Goal: Information Seeking & Learning: Learn about a topic

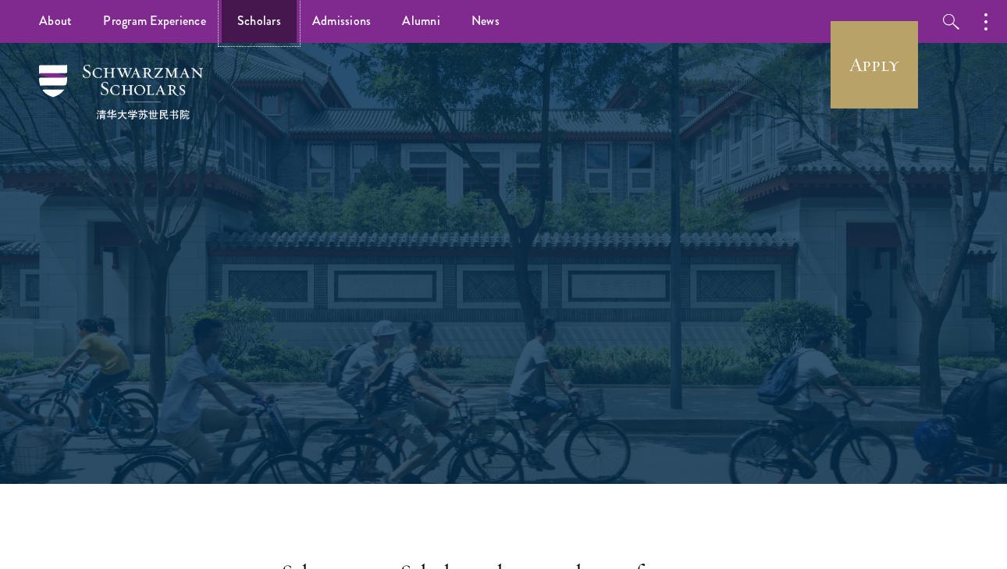
click at [265, 17] on link "Scholars" at bounding box center [259, 21] width 75 height 43
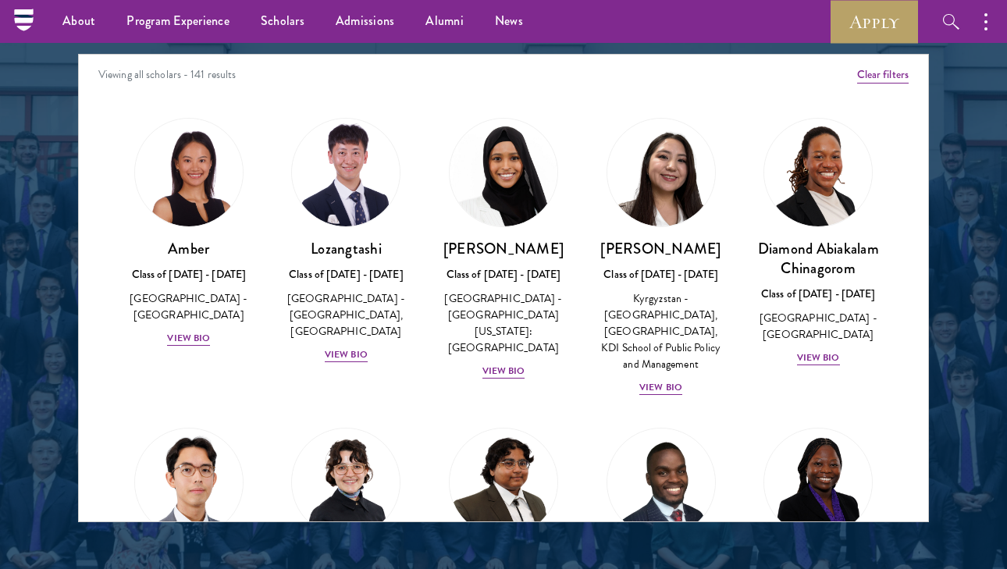
scroll to position [1843, 0]
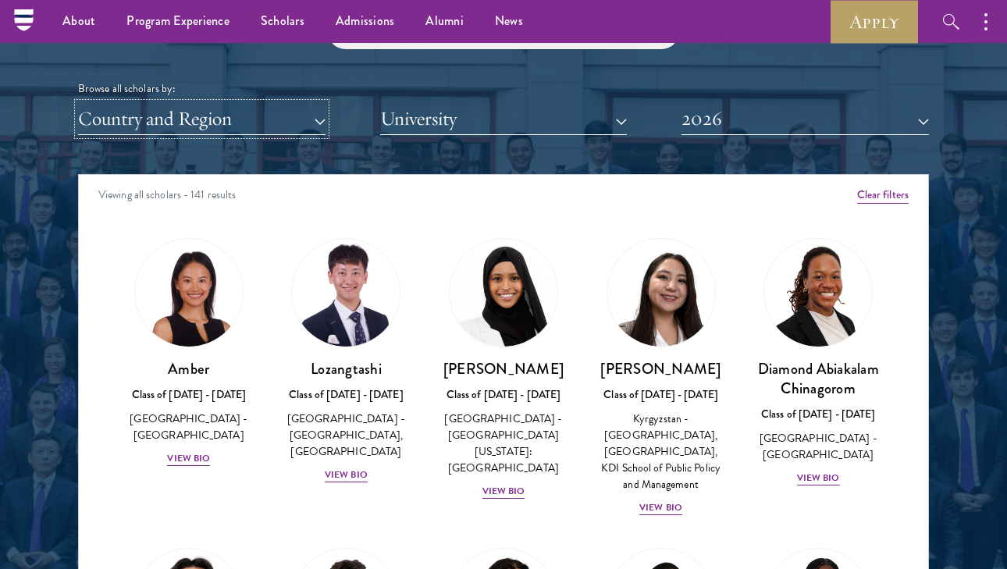
click at [180, 107] on button "Country and Region" at bounding box center [201, 119] width 247 height 32
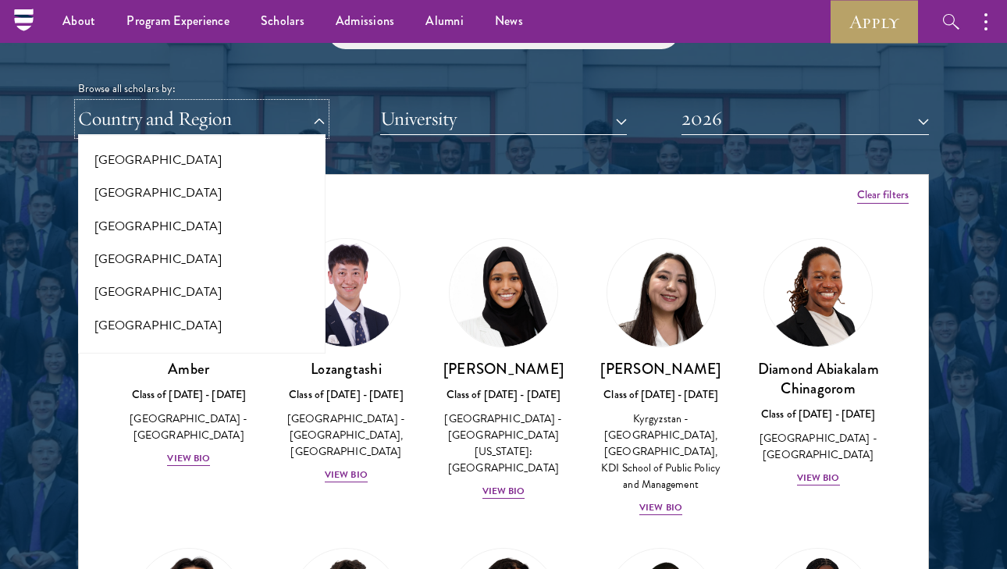
scroll to position [3208, 0]
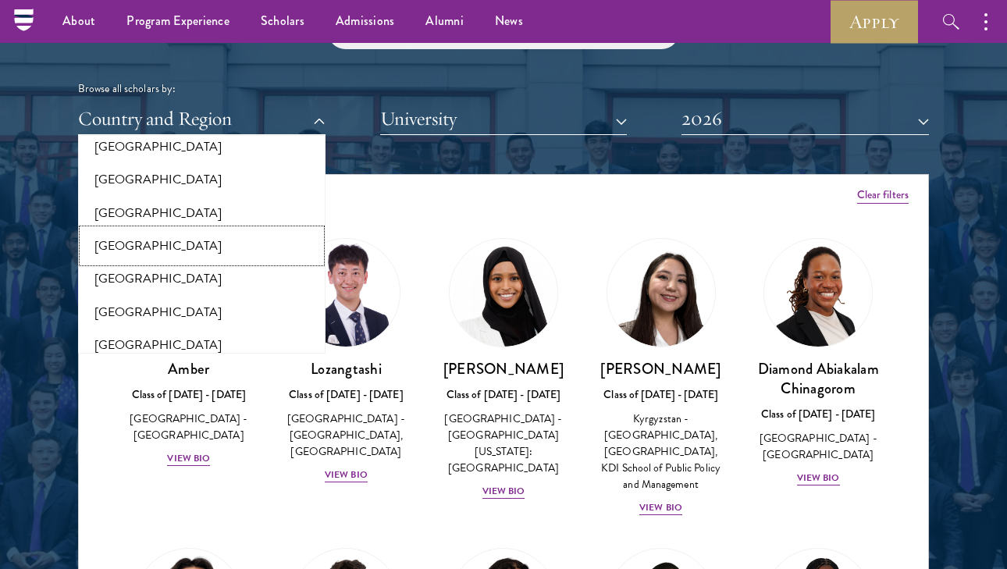
click at [183, 238] on button "[GEOGRAPHIC_DATA]" at bounding box center [202, 245] width 238 height 33
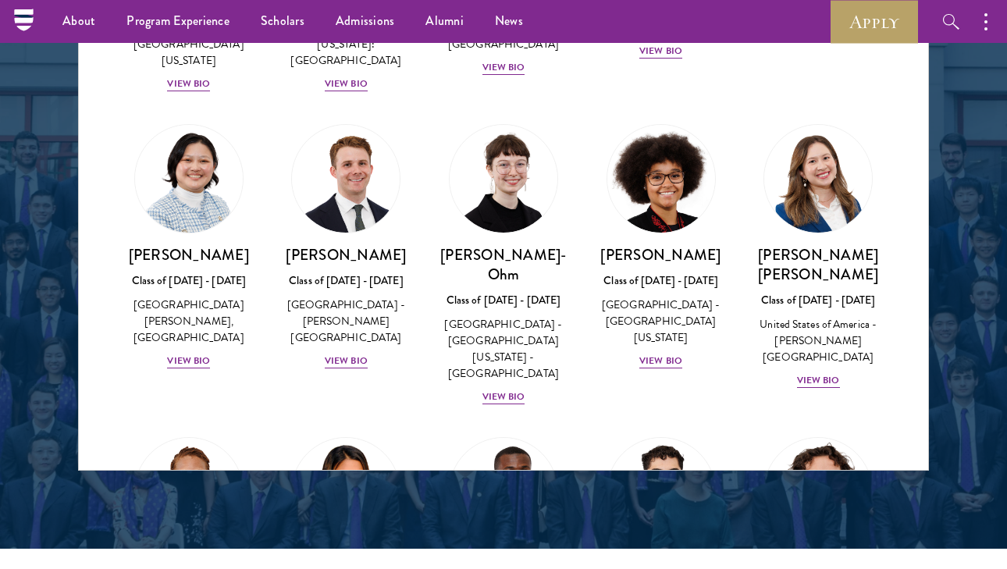
scroll to position [1948, 0]
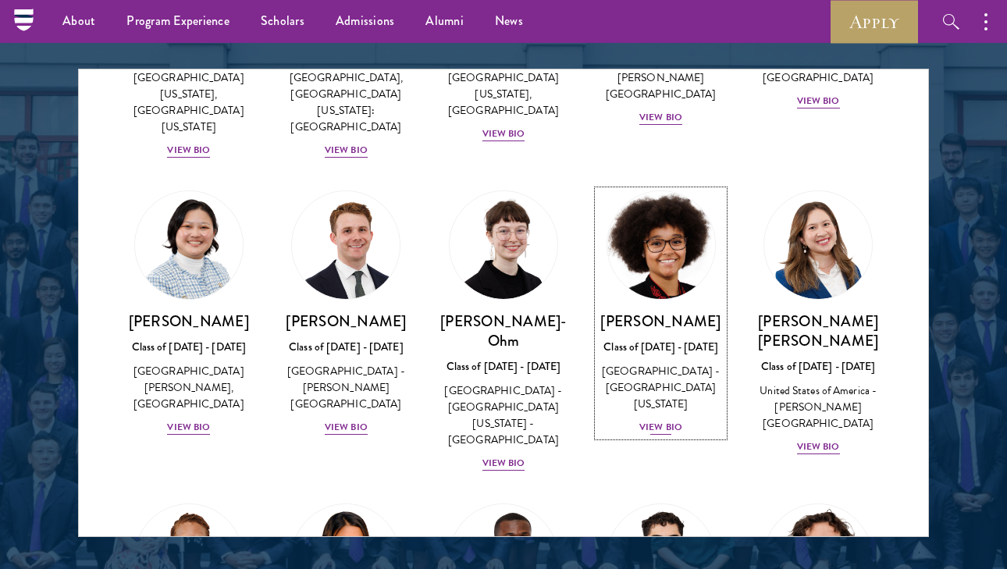
click at [672, 420] on div "View Bio" at bounding box center [660, 427] width 43 height 15
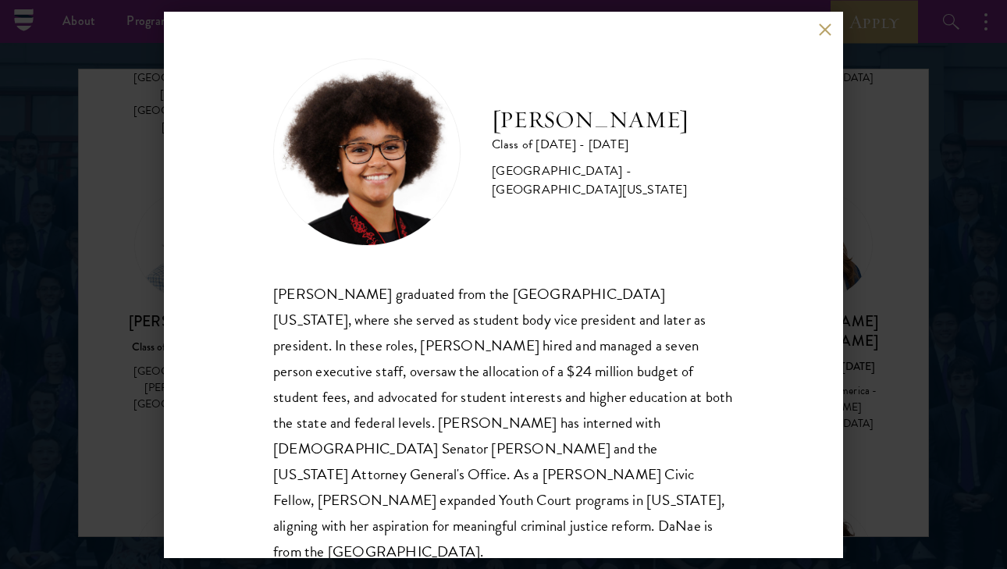
click at [685, 96] on div "[PERSON_NAME] Class of [DATE] - [DATE] [GEOGRAPHIC_DATA] - [GEOGRAPHIC_DATA][US…" at bounding box center [503, 152] width 461 height 187
click at [812, 33] on div "[PERSON_NAME] Class of [DATE] - [DATE] [GEOGRAPHIC_DATA] - [GEOGRAPHIC_DATA][US…" at bounding box center [503, 285] width 679 height 546
click at [823, 21] on div "[PERSON_NAME] Class of [DATE] - [DATE] [GEOGRAPHIC_DATA] - [GEOGRAPHIC_DATA][US…" at bounding box center [503, 285] width 679 height 546
click at [821, 30] on button at bounding box center [824, 29] width 13 height 13
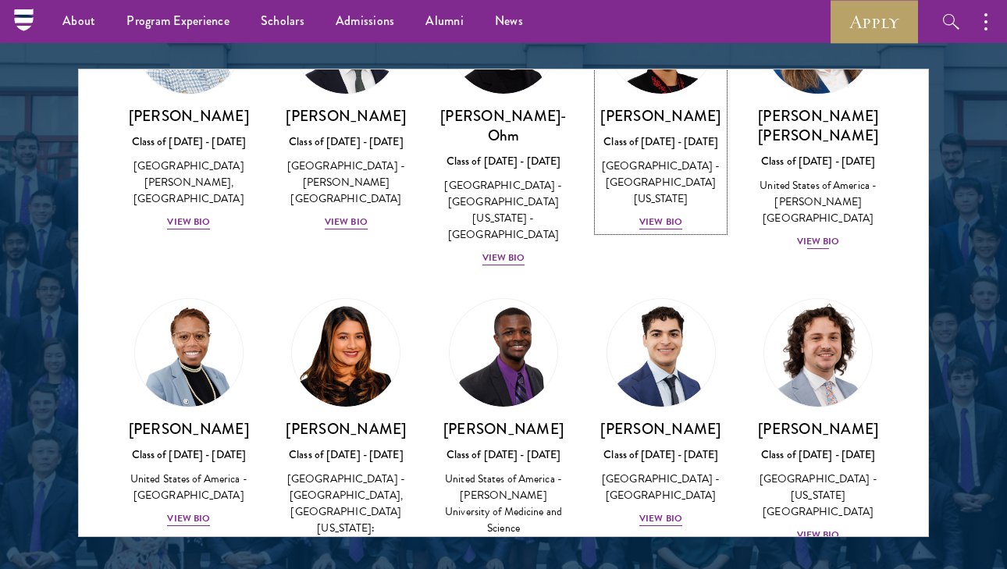
scroll to position [805, 0]
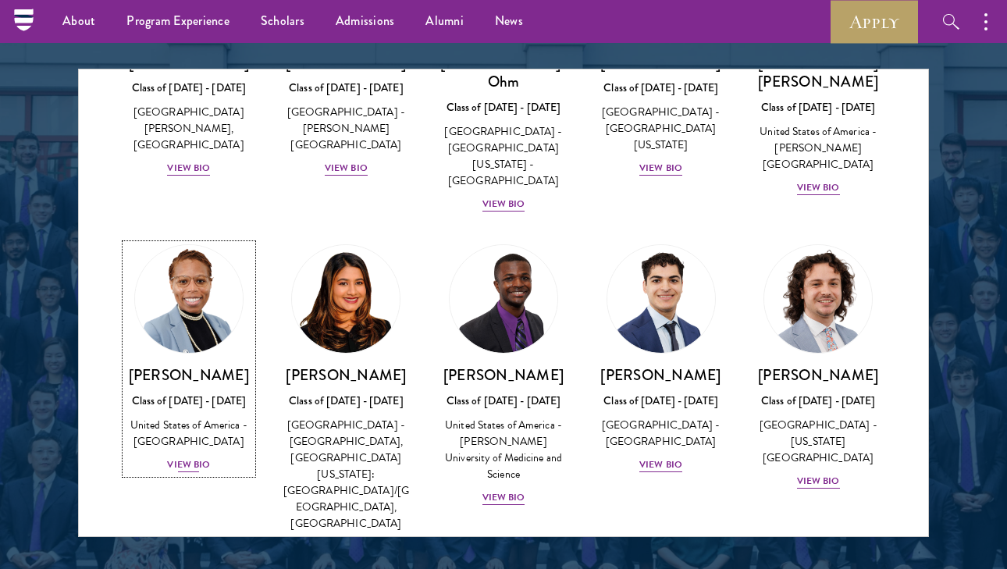
click at [204, 417] on div "United States of America - [GEOGRAPHIC_DATA]" at bounding box center [189, 433] width 126 height 33
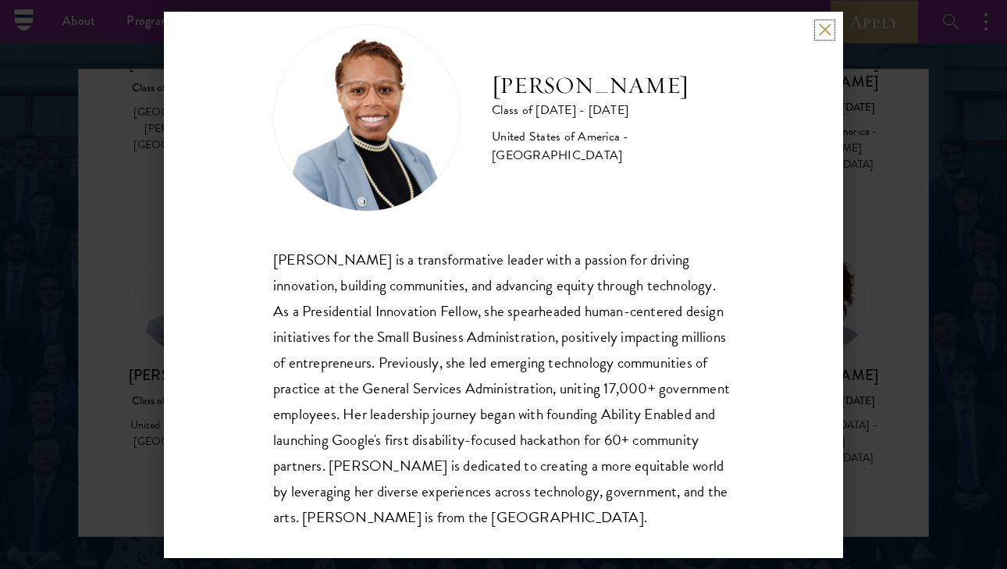
scroll to position [53, 0]
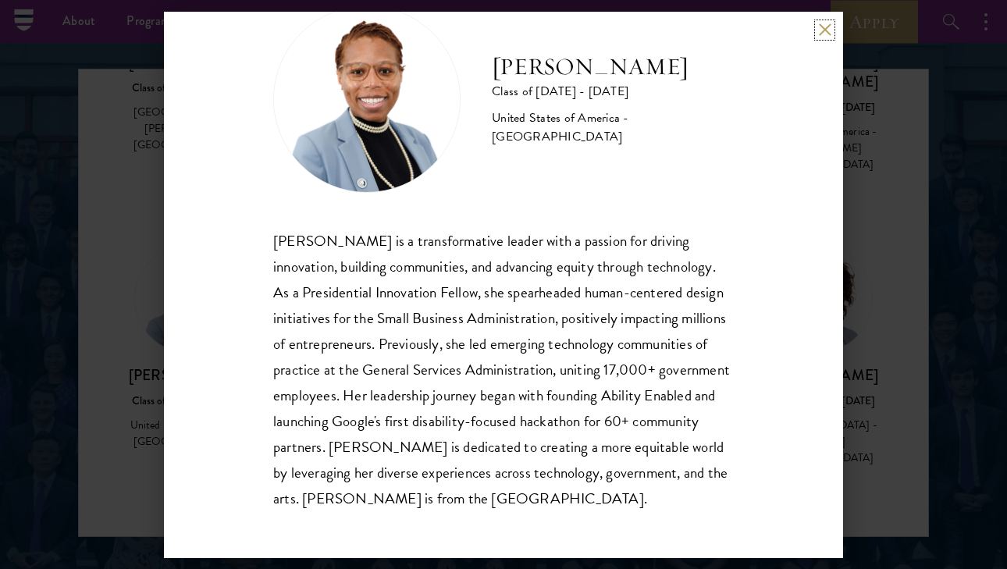
click at [823, 28] on button at bounding box center [824, 29] width 13 height 13
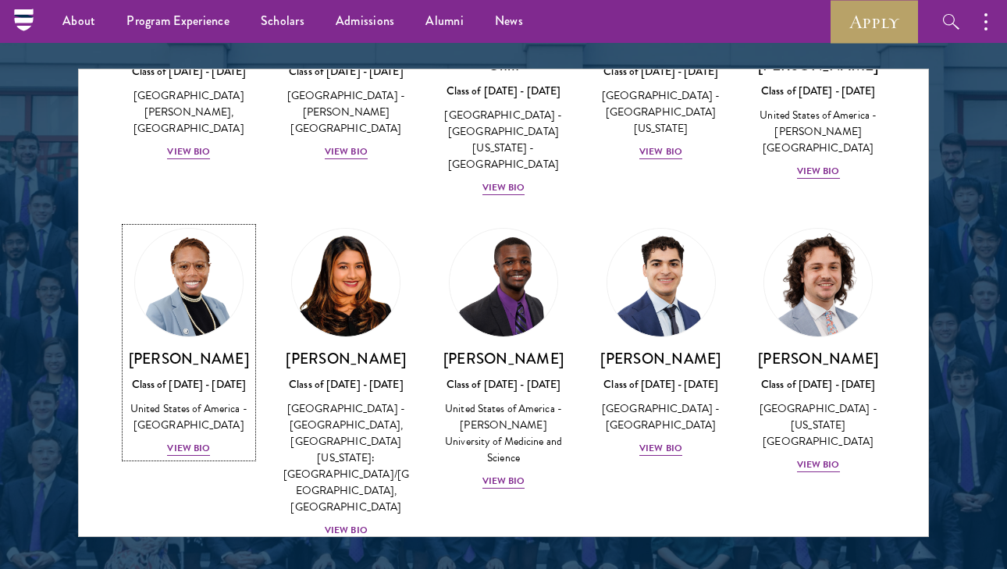
scroll to position [826, 0]
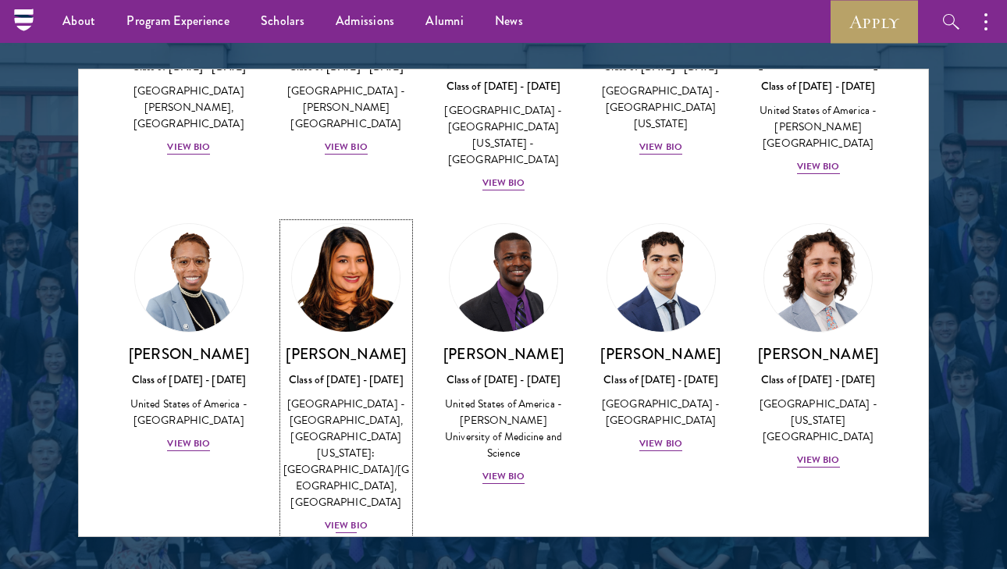
click at [352, 518] on div "View Bio" at bounding box center [346, 525] width 43 height 15
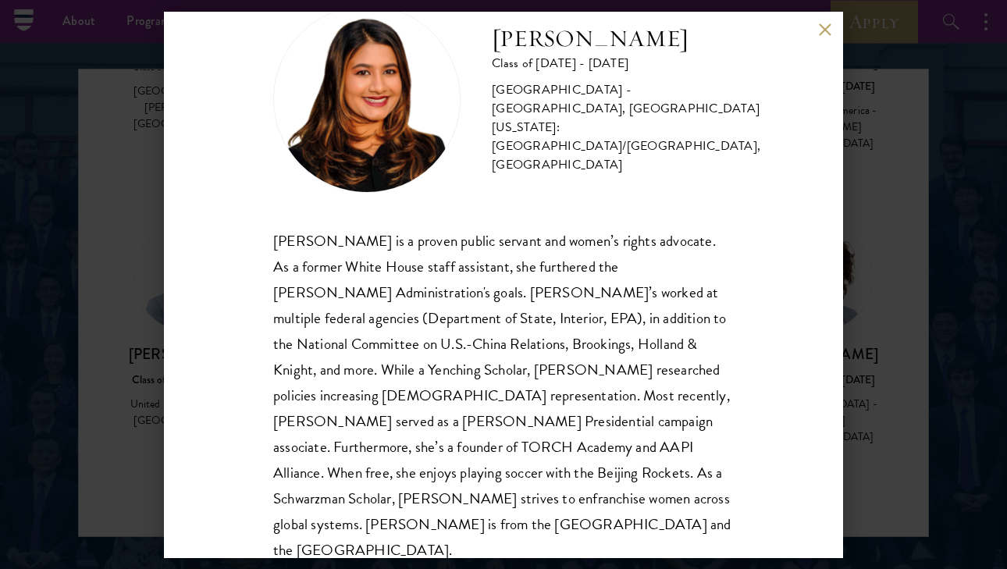
scroll to position [41, 0]
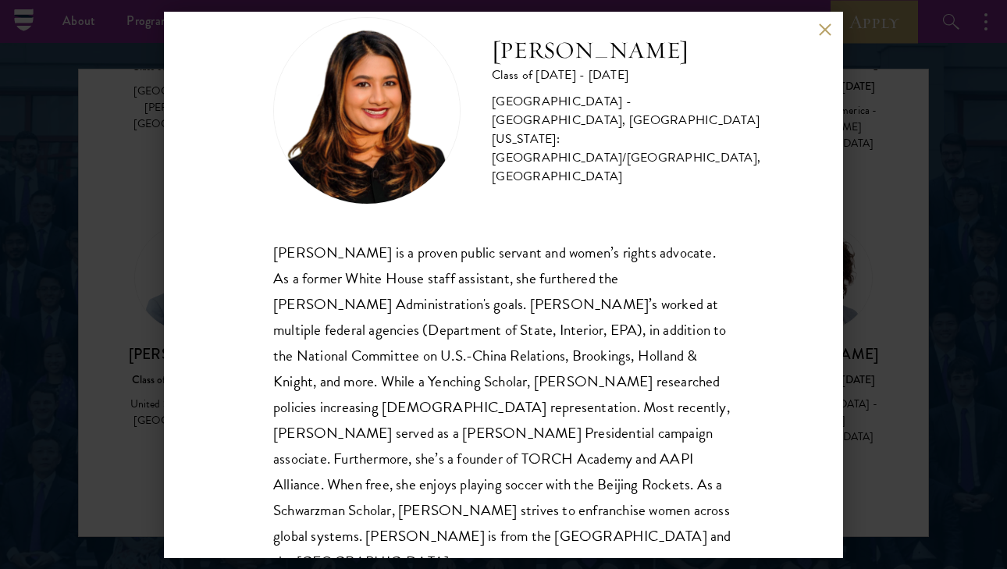
click at [820, 32] on button at bounding box center [824, 29] width 13 height 13
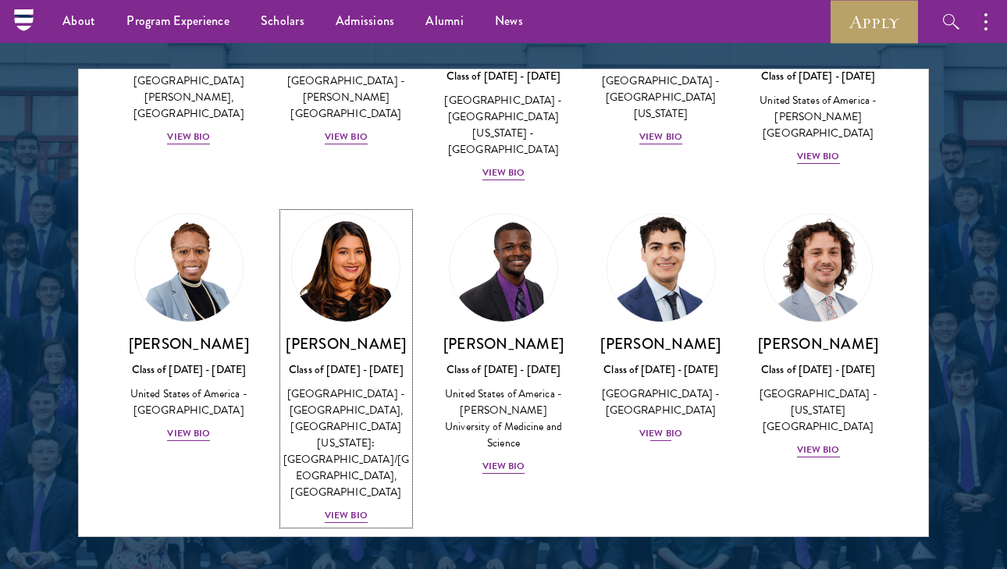
scroll to position [837, 0]
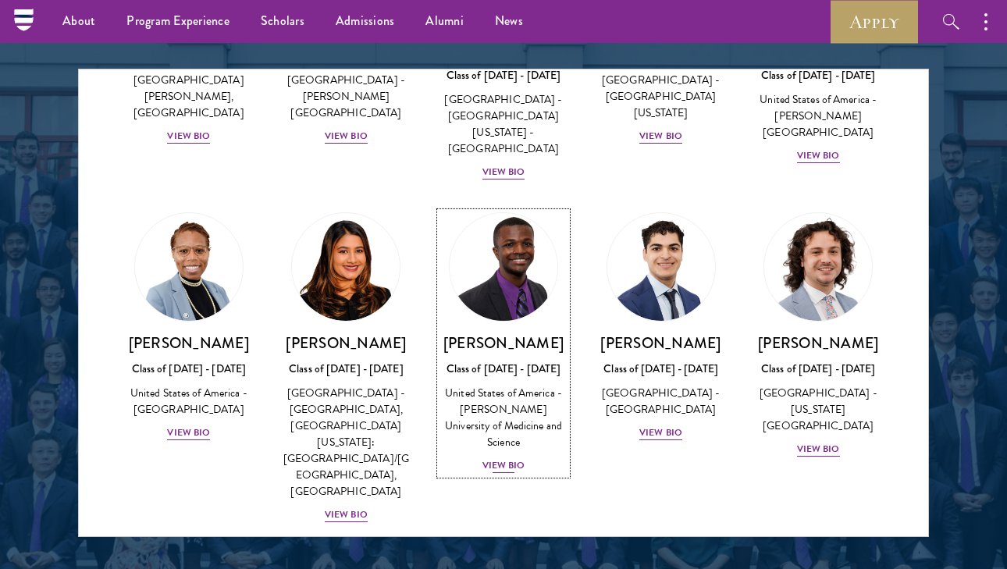
click at [517, 458] on div "View Bio" at bounding box center [503, 465] width 43 height 15
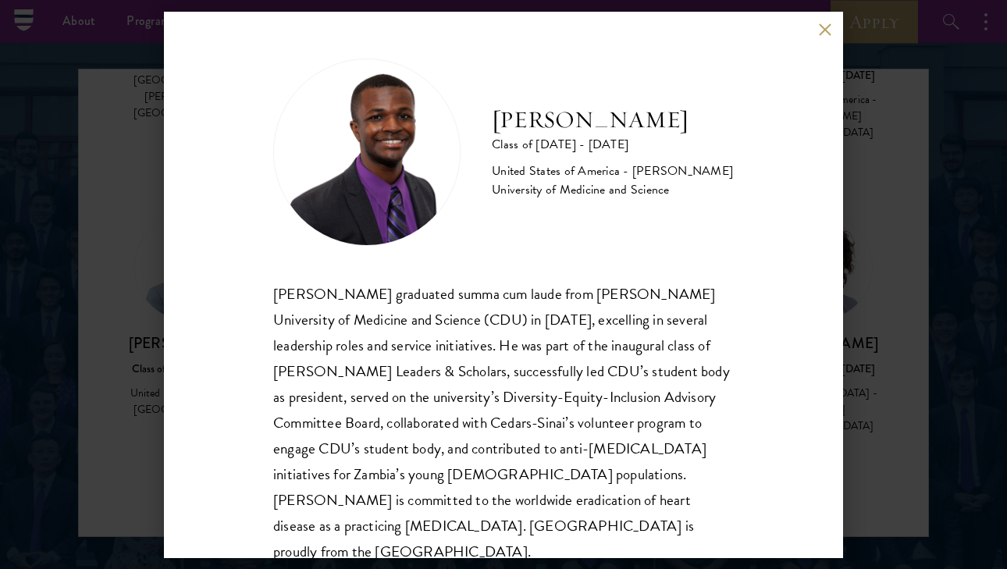
scroll to position [27, 0]
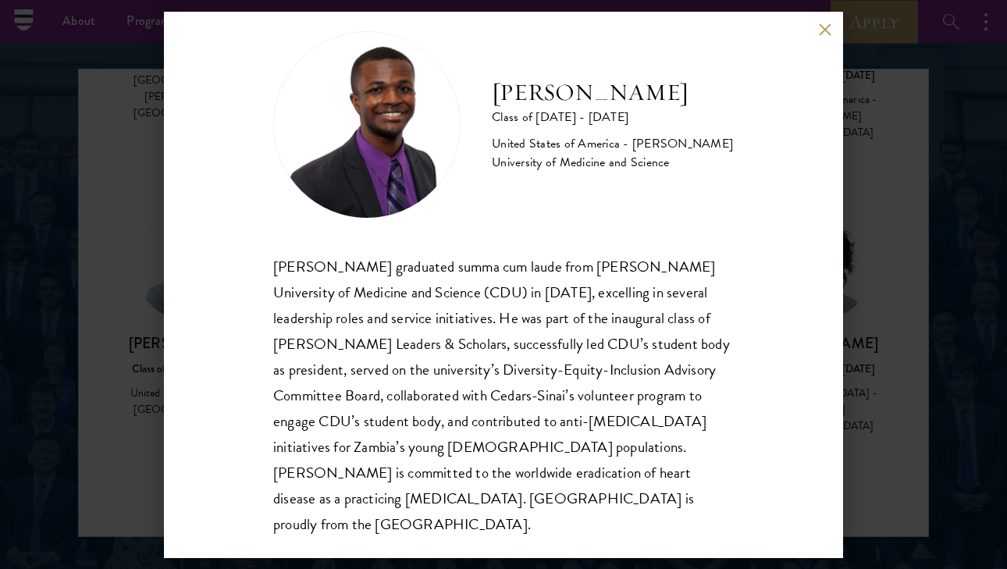
click at [816, 30] on div "[PERSON_NAME] Class of [DATE] - [DATE] [GEOGRAPHIC_DATA] - [PERSON_NAME] Univer…" at bounding box center [503, 285] width 679 height 546
click at [825, 26] on button at bounding box center [824, 29] width 13 height 13
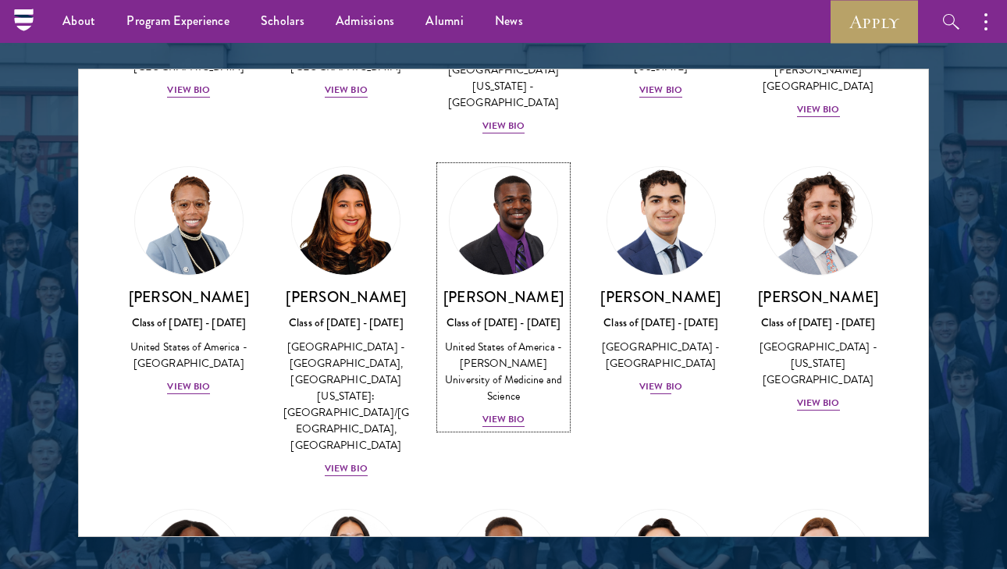
scroll to position [897, 0]
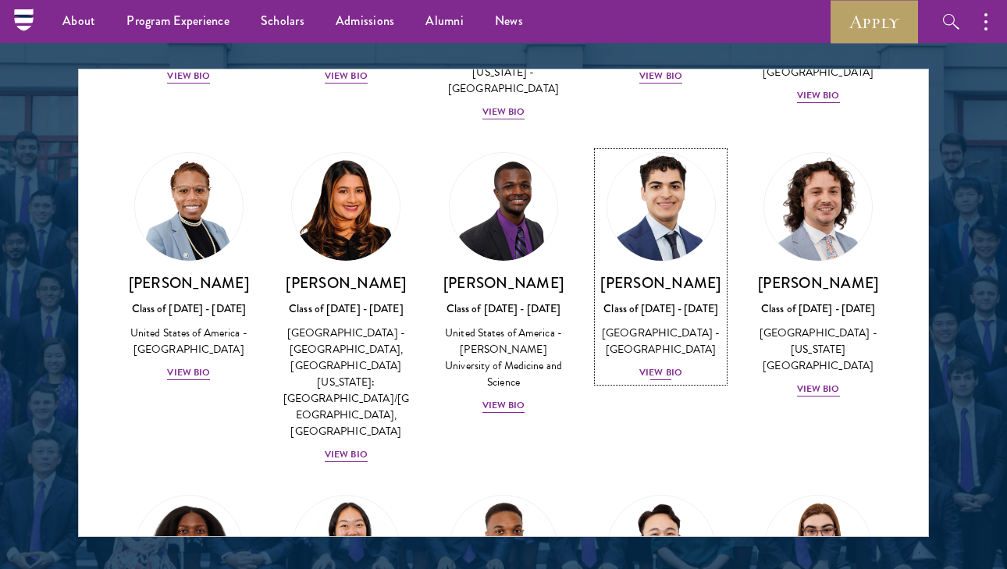
click at [672, 365] on div "View Bio" at bounding box center [660, 372] width 43 height 15
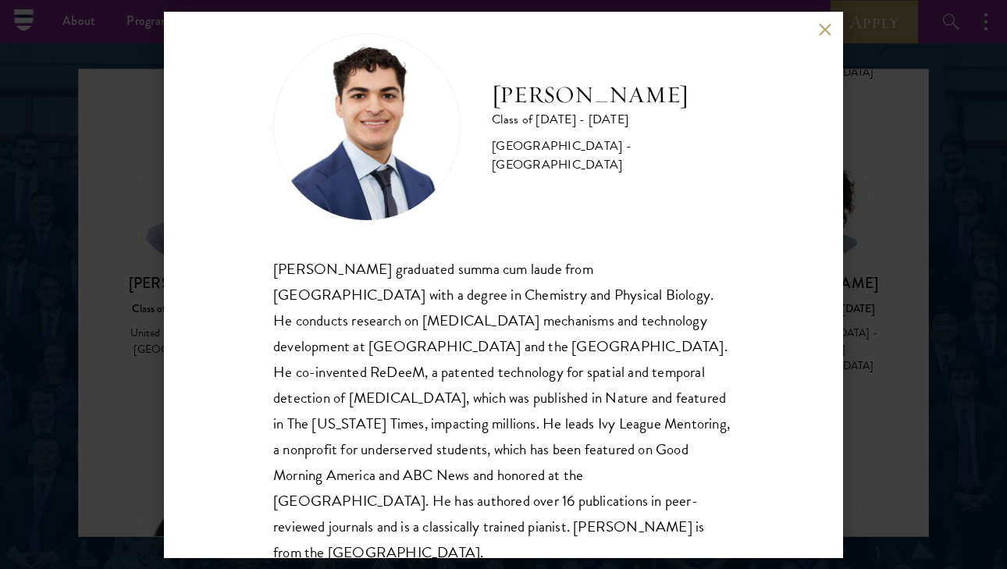
scroll to position [28, 0]
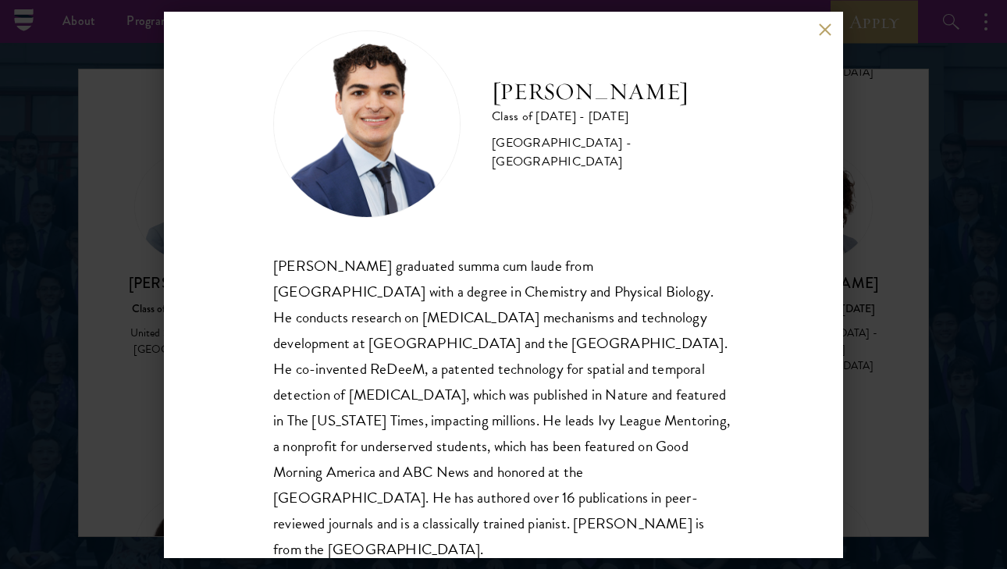
click at [822, 26] on button at bounding box center [824, 29] width 13 height 13
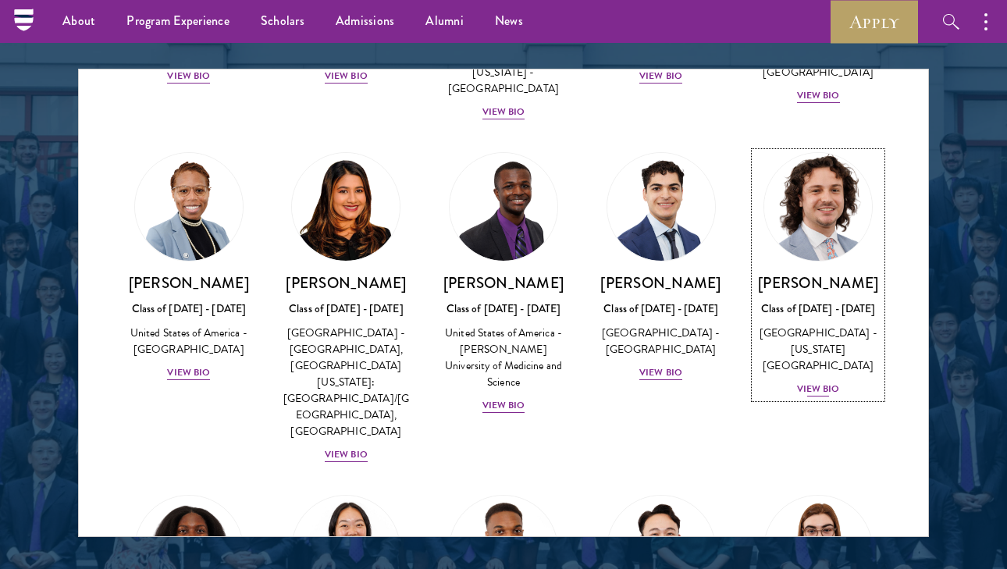
click at [817, 382] on div "View Bio" at bounding box center [818, 389] width 43 height 15
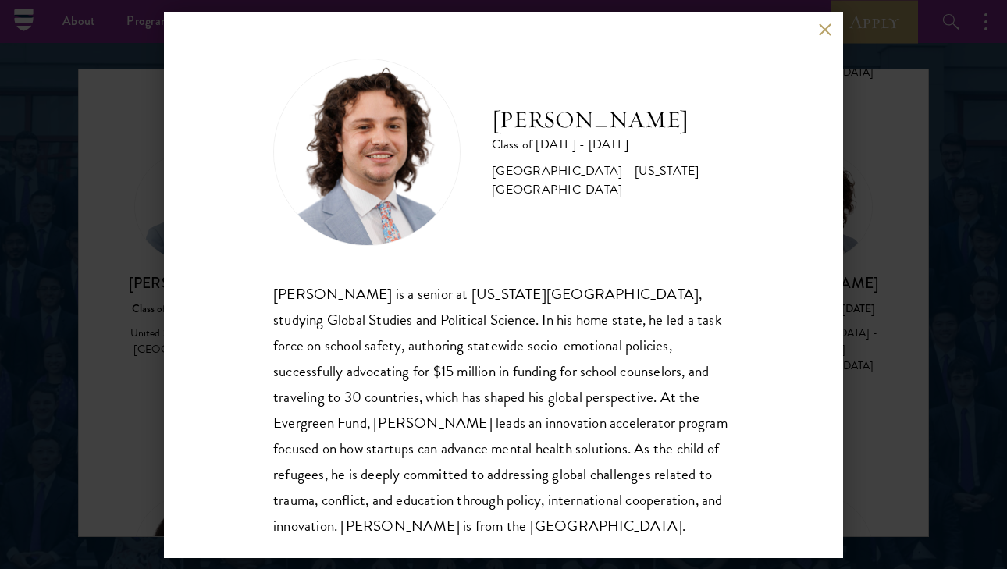
scroll to position [27, 0]
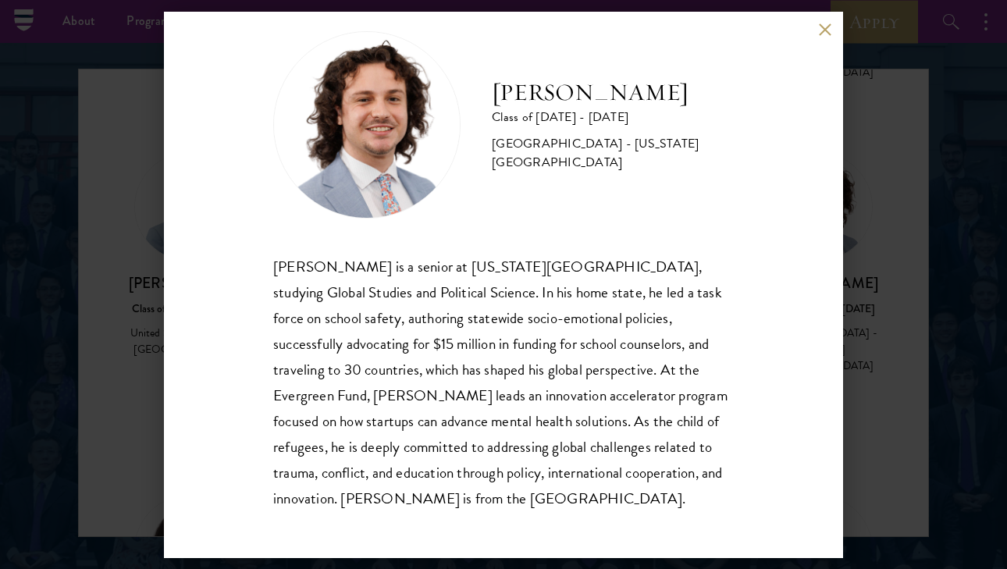
click at [877, 336] on div "[PERSON_NAME] Class of [DATE] - [DATE] [GEOGRAPHIC_DATA] - [US_STATE][GEOGRAPHI…" at bounding box center [503, 284] width 1007 height 569
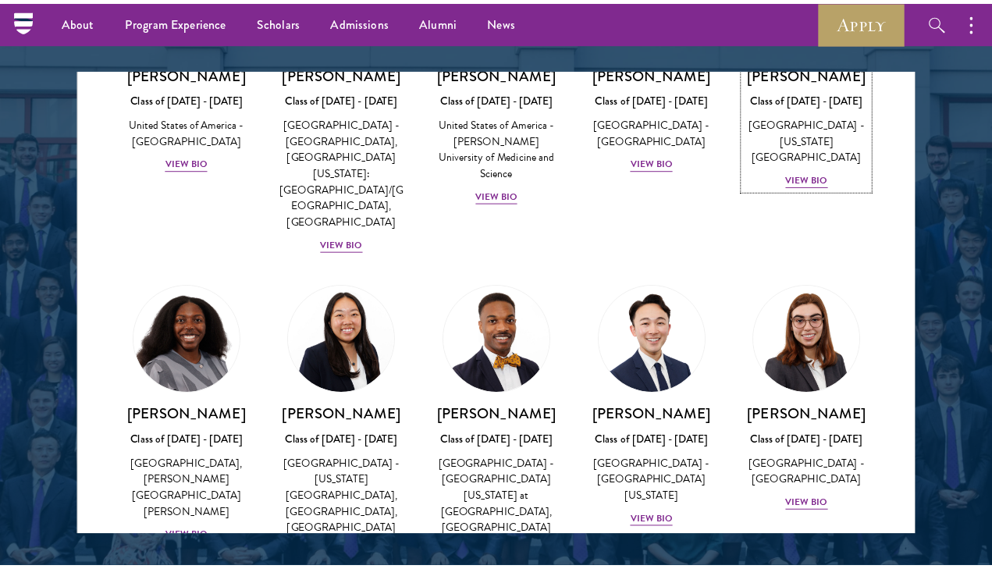
scroll to position [1166, 0]
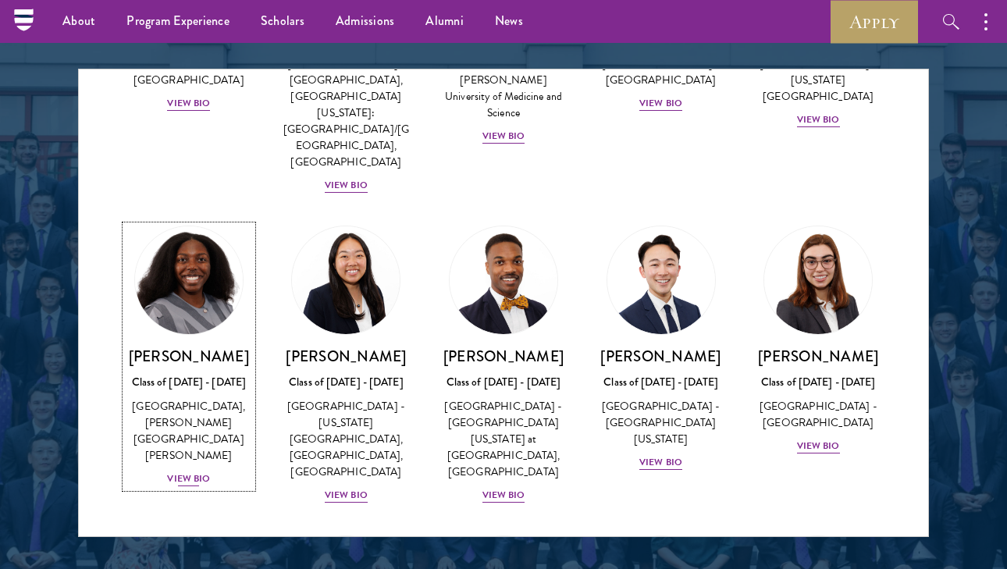
click at [201, 471] on div "View Bio" at bounding box center [188, 478] width 43 height 15
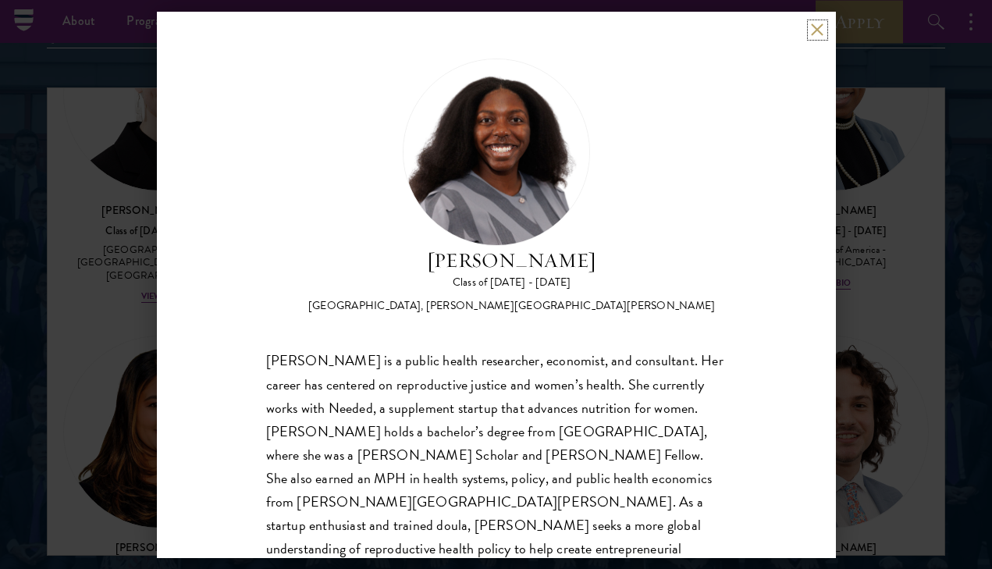
scroll to position [1929, 0]
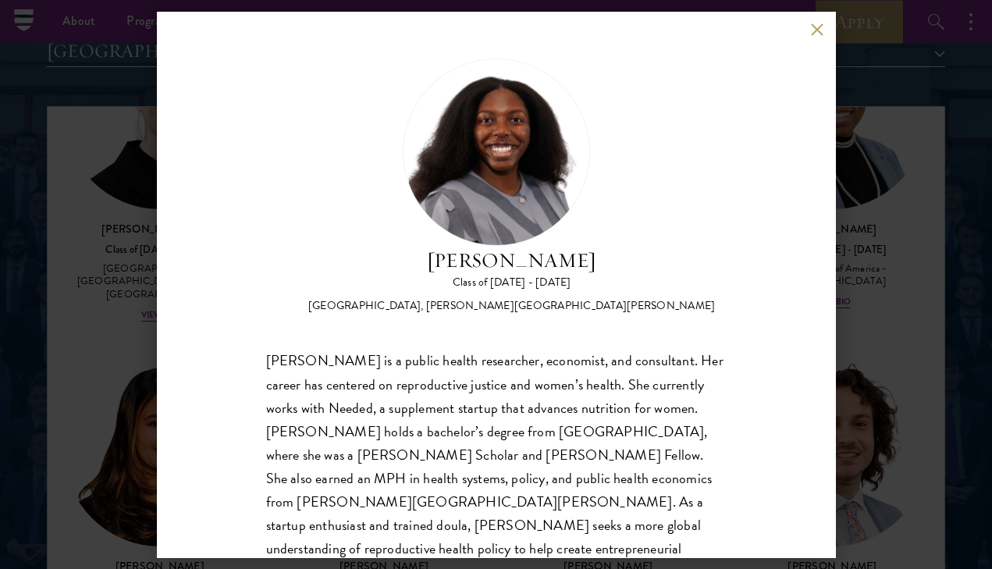
click at [155, 234] on div "[PERSON_NAME] Class of [DATE] - [DATE] [GEOGRAPHIC_DATA] - [GEOGRAPHIC_DATA], […" at bounding box center [496, 284] width 992 height 569
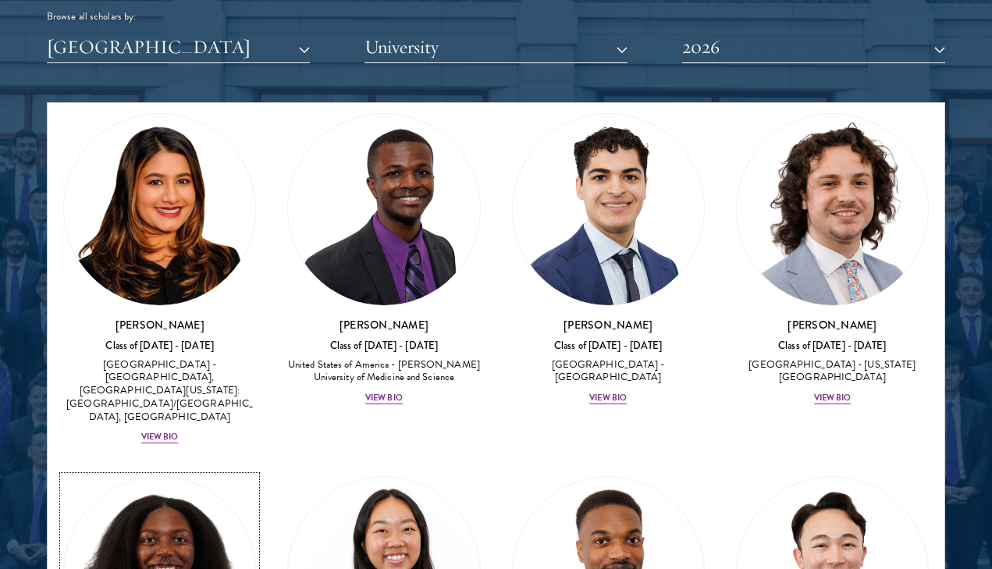
scroll to position [1364, 0]
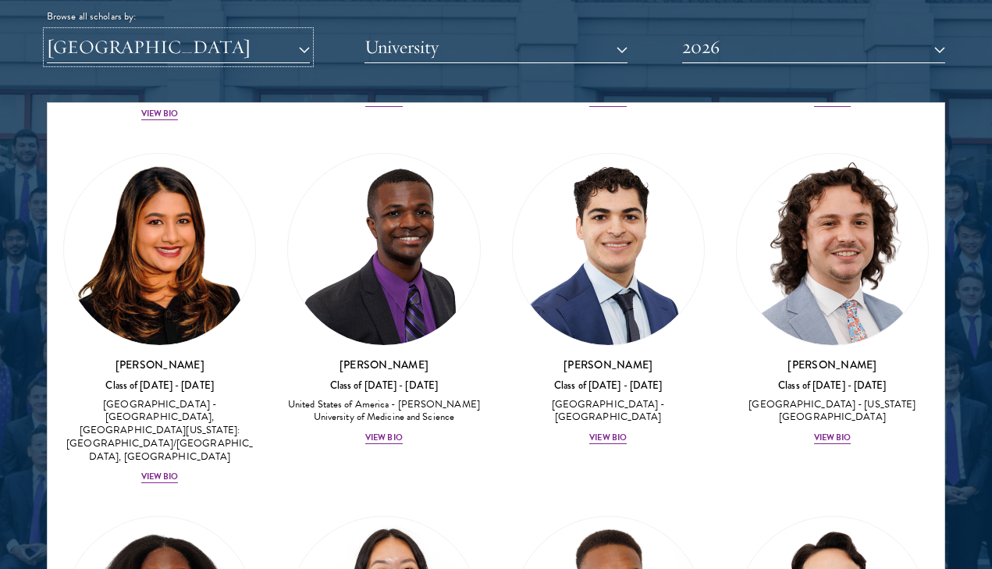
click at [234, 52] on button "[GEOGRAPHIC_DATA]" at bounding box center [178, 47] width 263 height 32
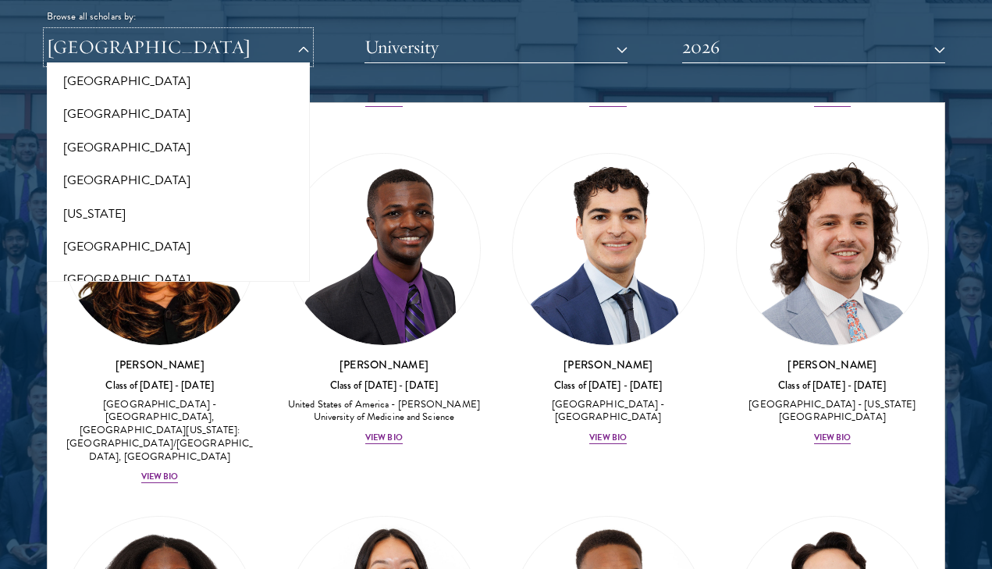
scroll to position [816, 0]
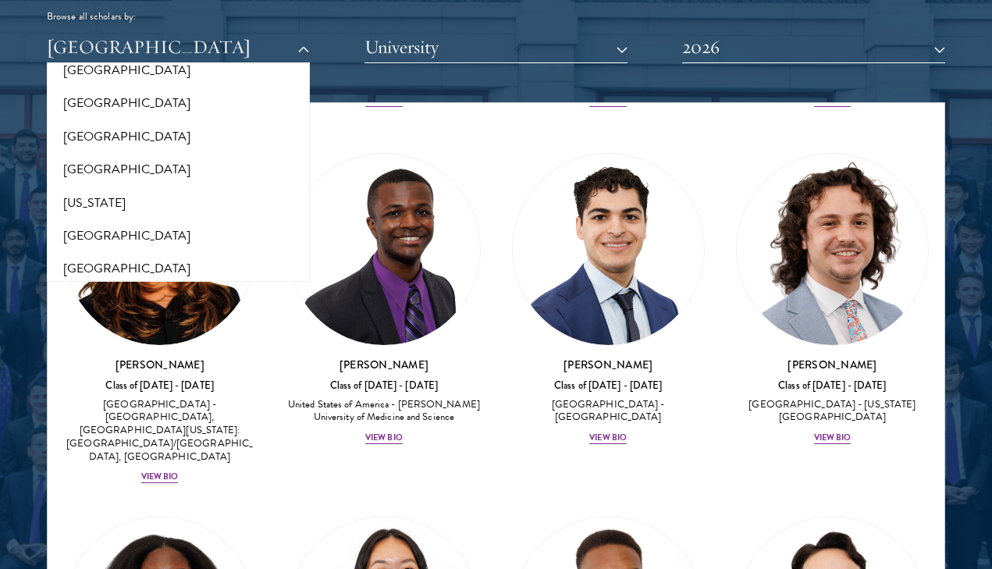
click at [393, 91] on div "Scholar Directory Congratulations and welcome to the Schwarzman Scholars Class …" at bounding box center [496, 181] width 898 height 777
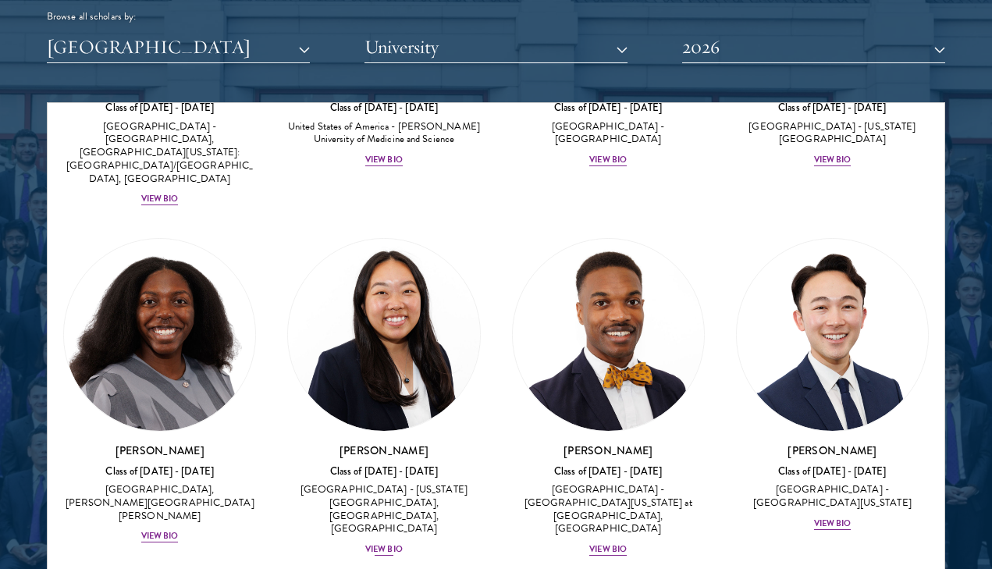
scroll to position [1657, 0]
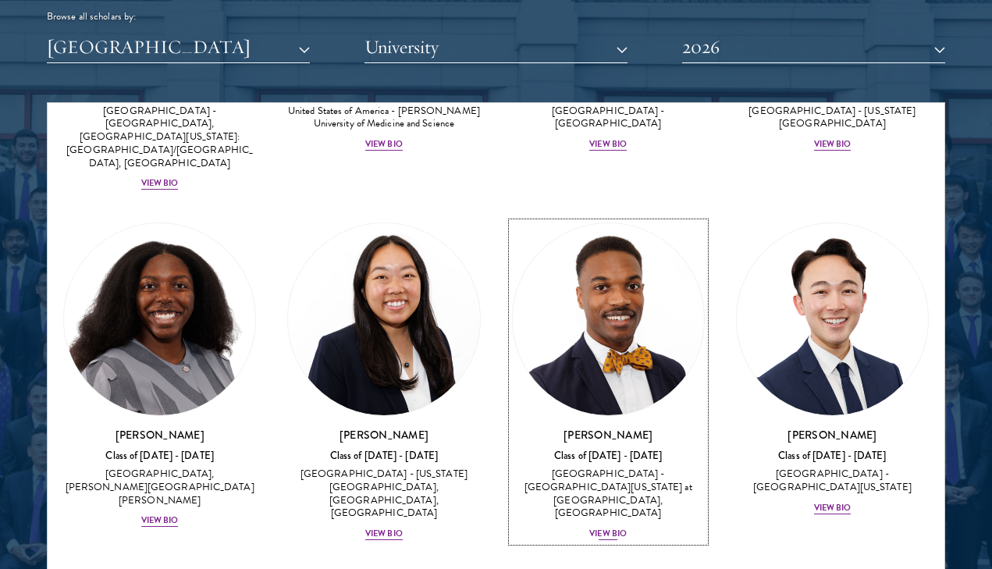
click at [608, 528] on div "View Bio" at bounding box center [607, 534] width 37 height 12
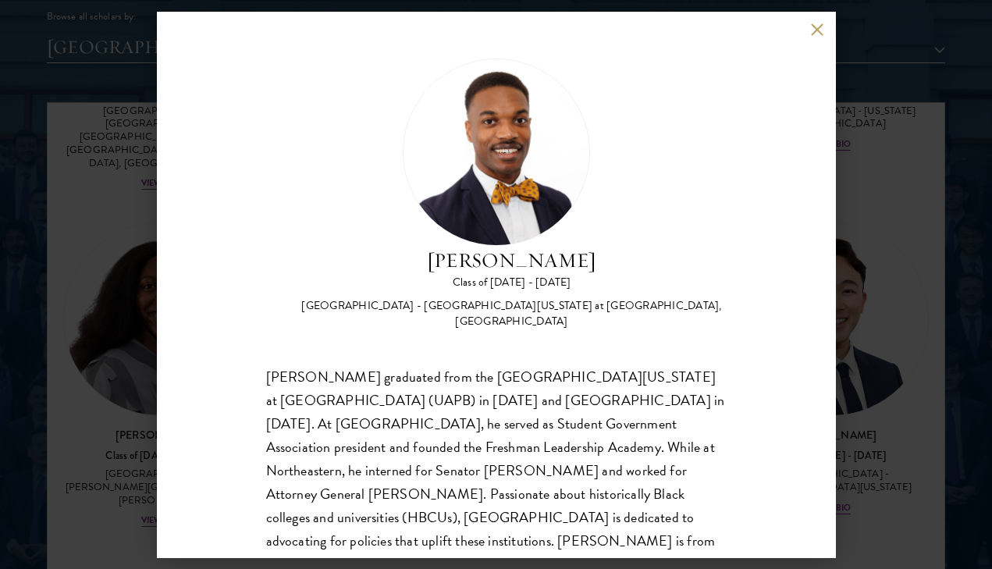
scroll to position [26, 0]
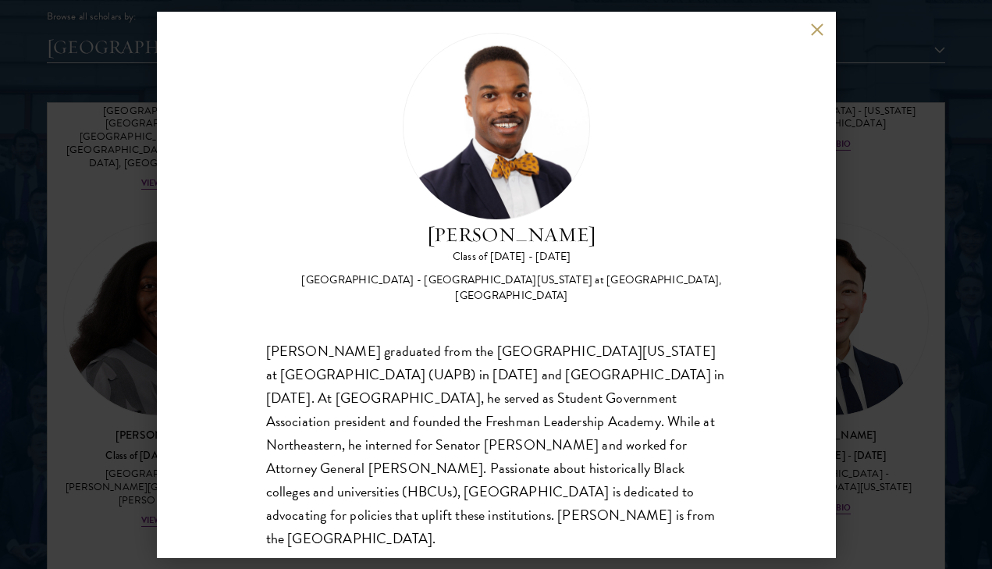
click at [125, 194] on div "[PERSON_NAME] Class of [DATE] - [DATE] [GEOGRAPHIC_DATA] - [GEOGRAPHIC_DATA][US…" at bounding box center [496, 284] width 992 height 569
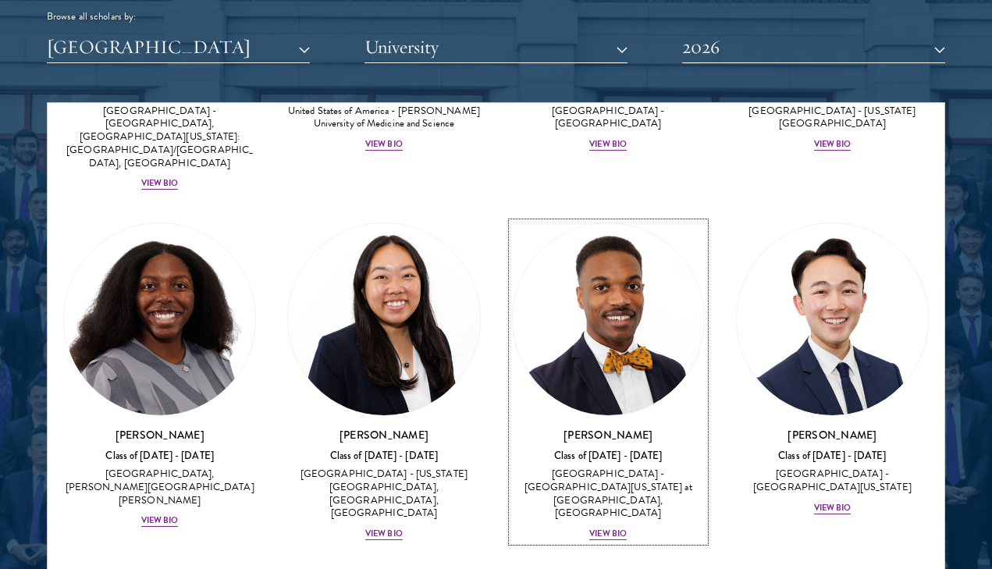
scroll to position [1638, 0]
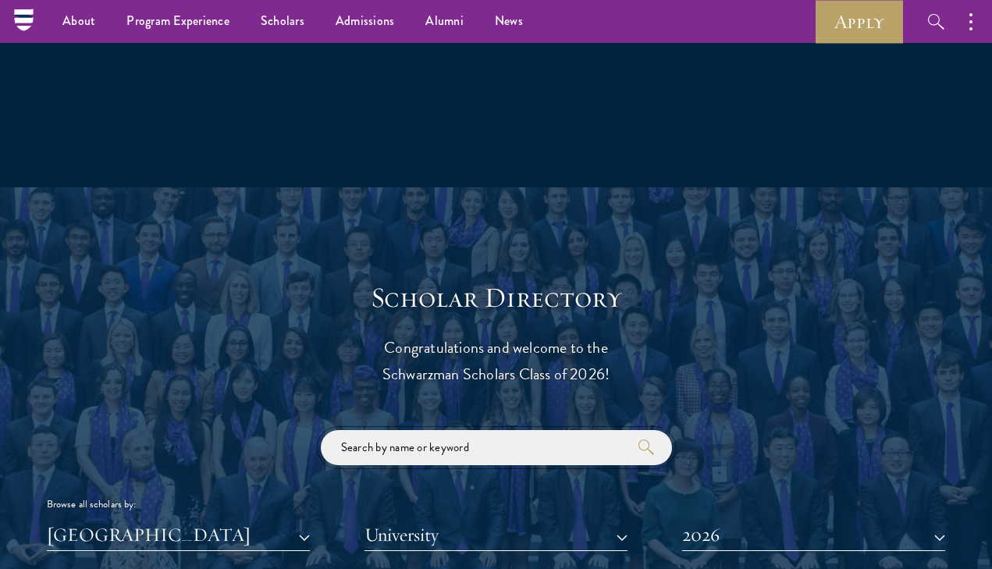
click at [446, 461] on input "search" at bounding box center [496, 447] width 351 height 35
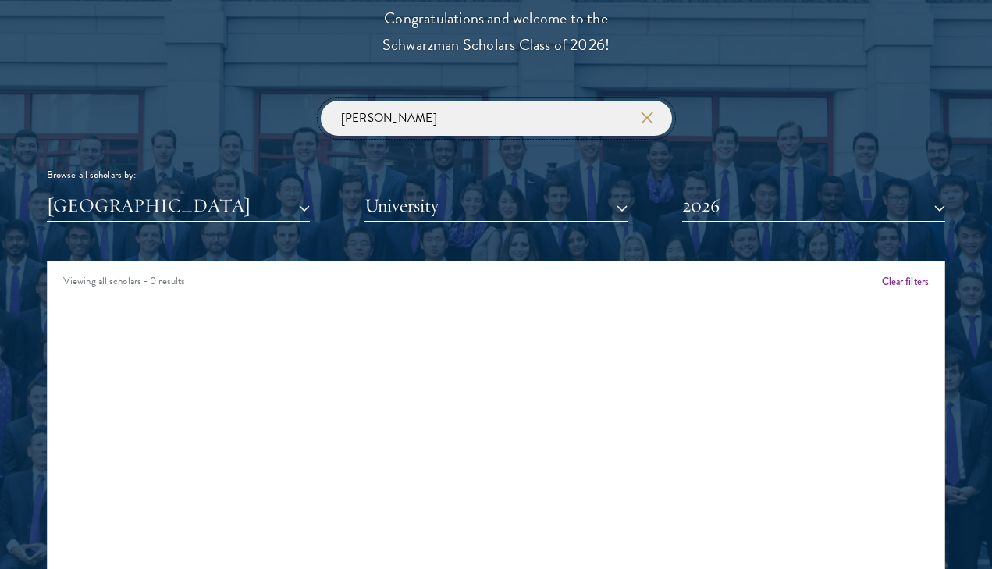
scroll to position [1843, 0]
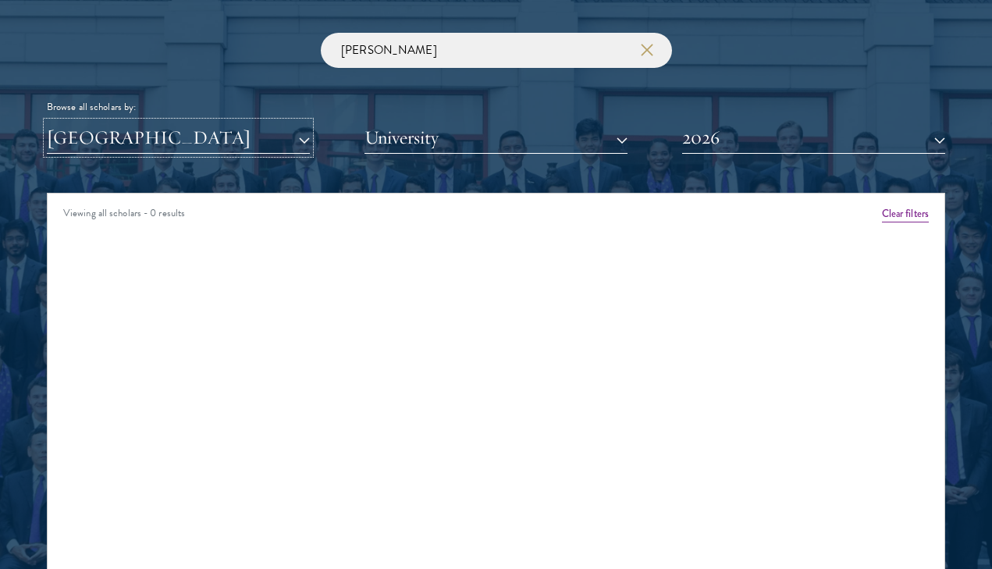
click at [250, 137] on button "[GEOGRAPHIC_DATA]" at bounding box center [178, 138] width 263 height 32
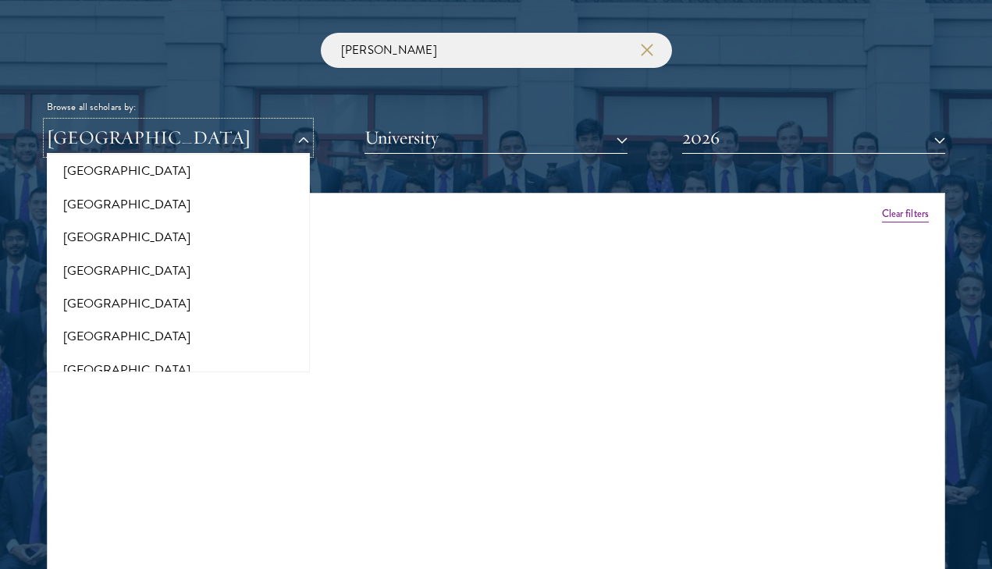
scroll to position [0, 0]
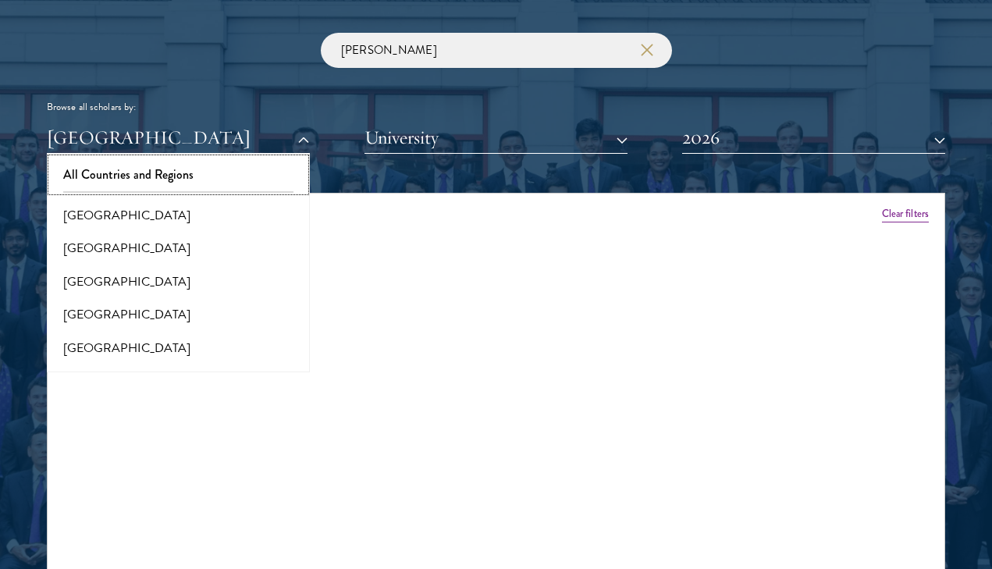
click at [196, 166] on button "All Countries and Regions" at bounding box center [179, 174] width 254 height 33
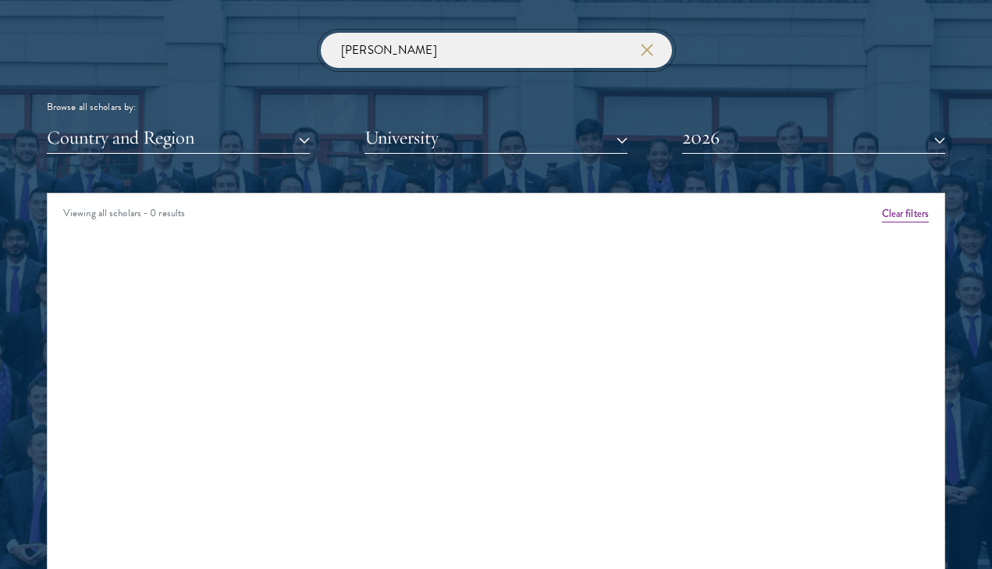
click at [411, 63] on input "[PERSON_NAME]" at bounding box center [496, 50] width 351 height 35
click at [416, 57] on input "[PERSON_NAME]" at bounding box center [496, 50] width 351 height 35
drag, startPoint x: 359, startPoint y: 57, endPoint x: 315, endPoint y: 57, distance: 43.7
click at [315, 57] on div "[PERSON_NAME] Browse all scholars by: Country and Region All Countries and Regi…" at bounding box center [496, 93] width 898 height 121
click button "submit" at bounding box center [0, 0] width 0 height 0
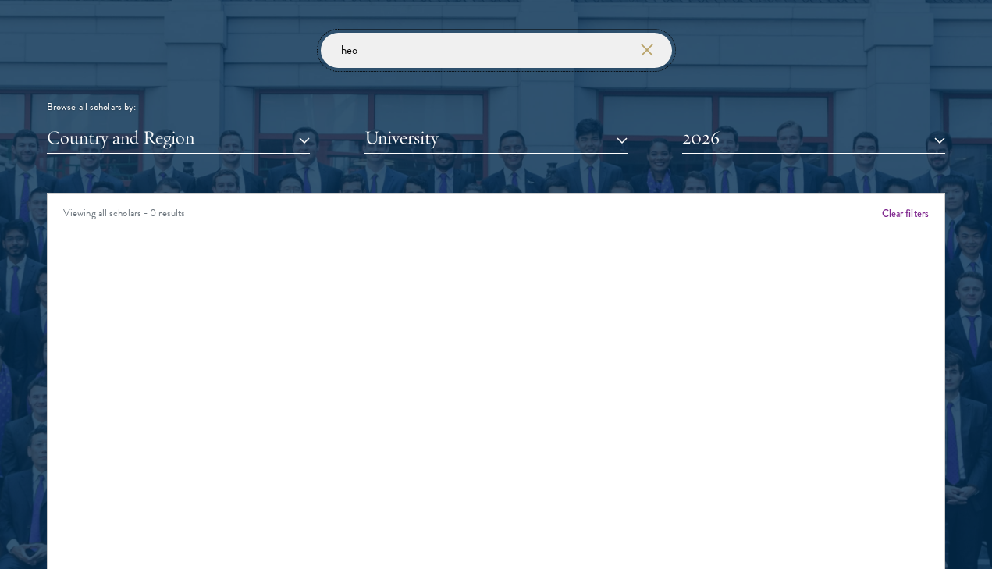
click button "submit" at bounding box center [0, 0] width 0 height 0
type input "h"
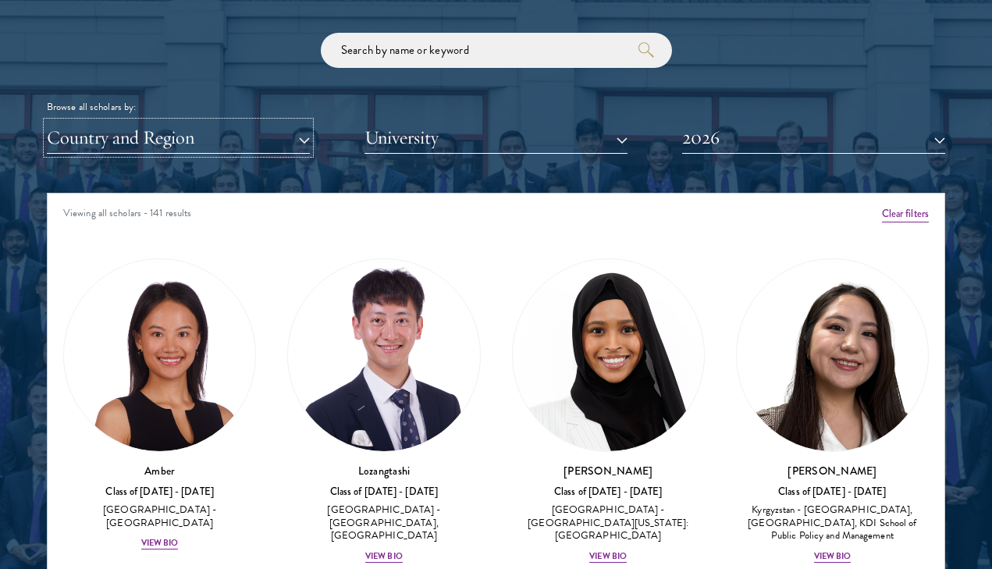
click at [219, 152] on button "Country and Region" at bounding box center [178, 138] width 263 height 32
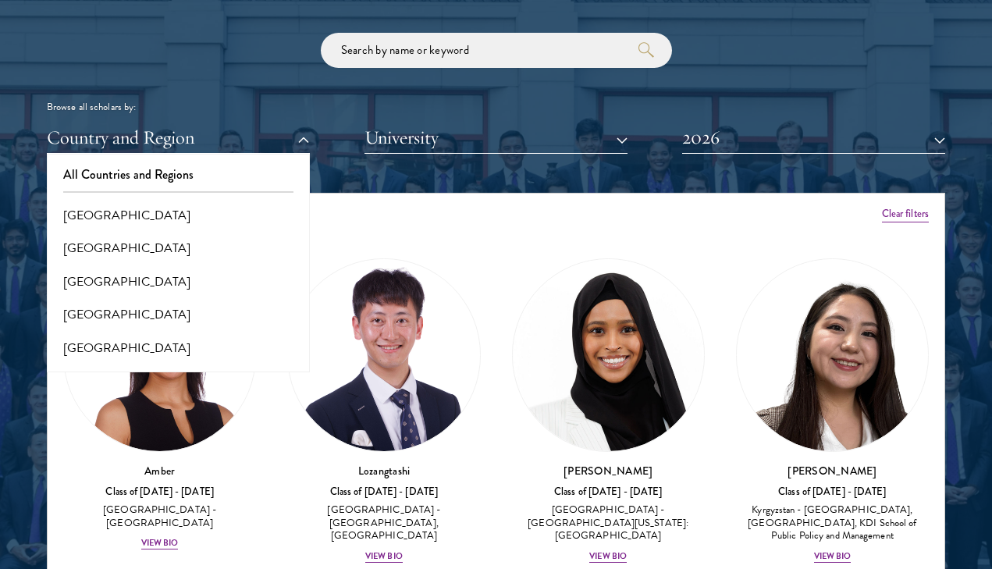
click at [393, 155] on div "Scholar Directory Congratulations and welcome to the Schwarzman Scholars Class …" at bounding box center [496, 272] width 898 height 777
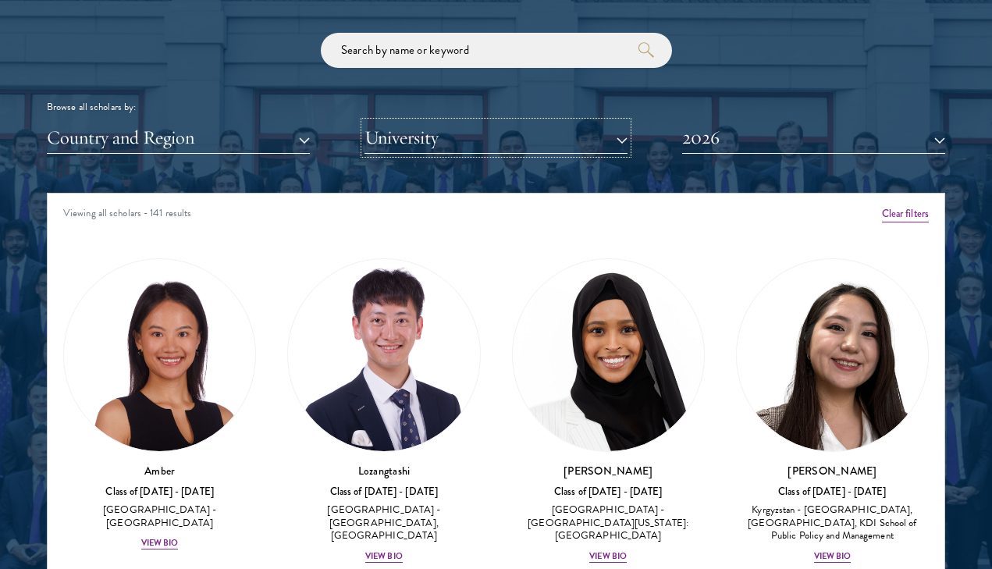
click at [398, 145] on button "University" at bounding box center [496, 138] width 263 height 32
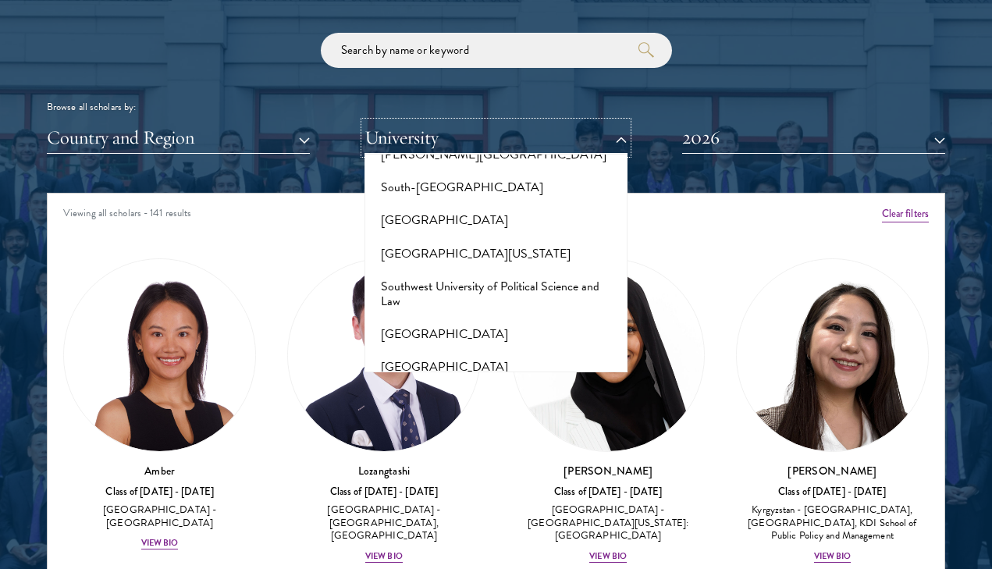
scroll to position [9166, 0]
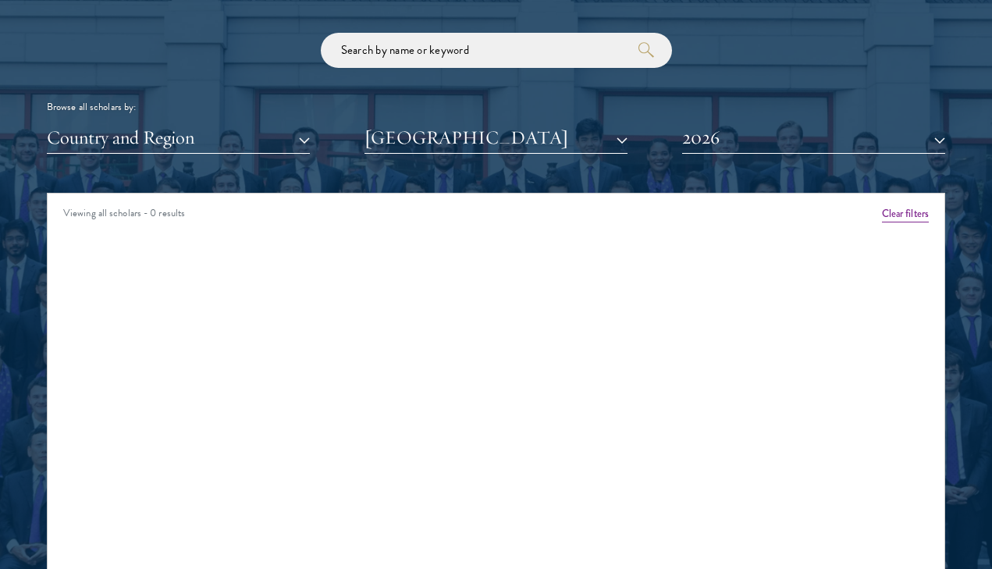
scroll to position [1849, 0]
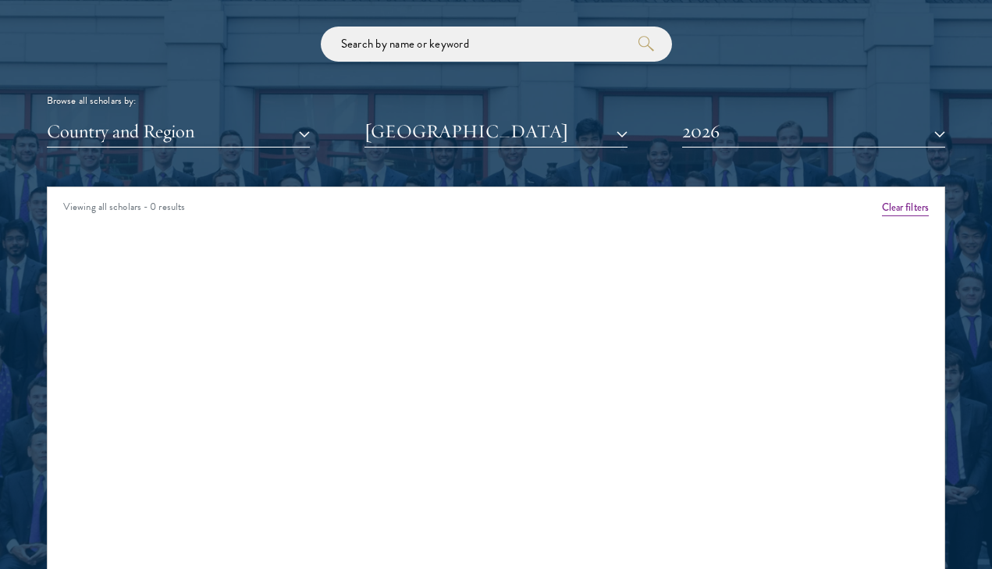
click at [681, 123] on div "Country and Region All Countries and Regions [GEOGRAPHIC_DATA] [GEOGRAPHIC_DATA…" at bounding box center [496, 132] width 898 height 32
click at [694, 126] on button "2026" at bounding box center [813, 132] width 263 height 32
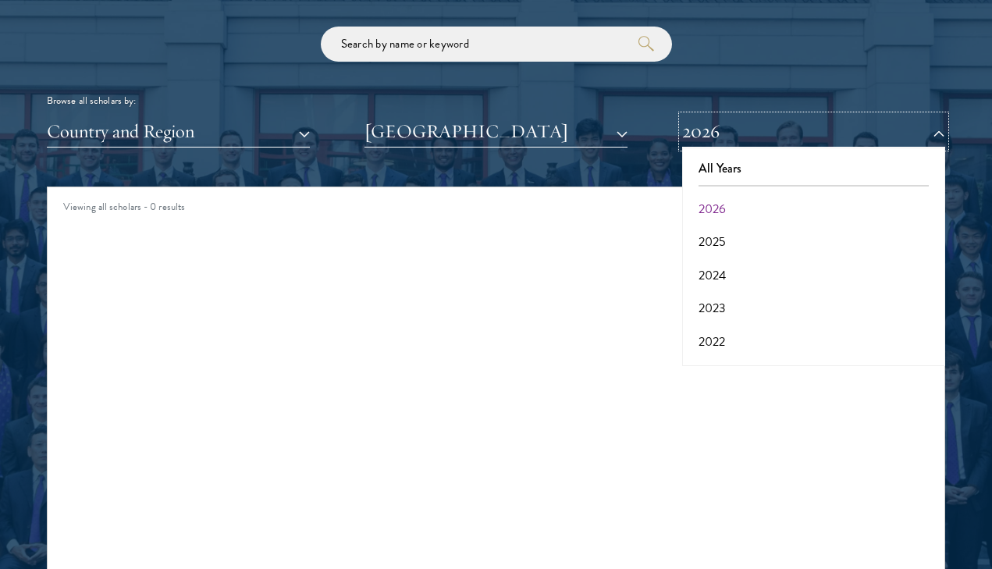
scroll to position [1805, 0]
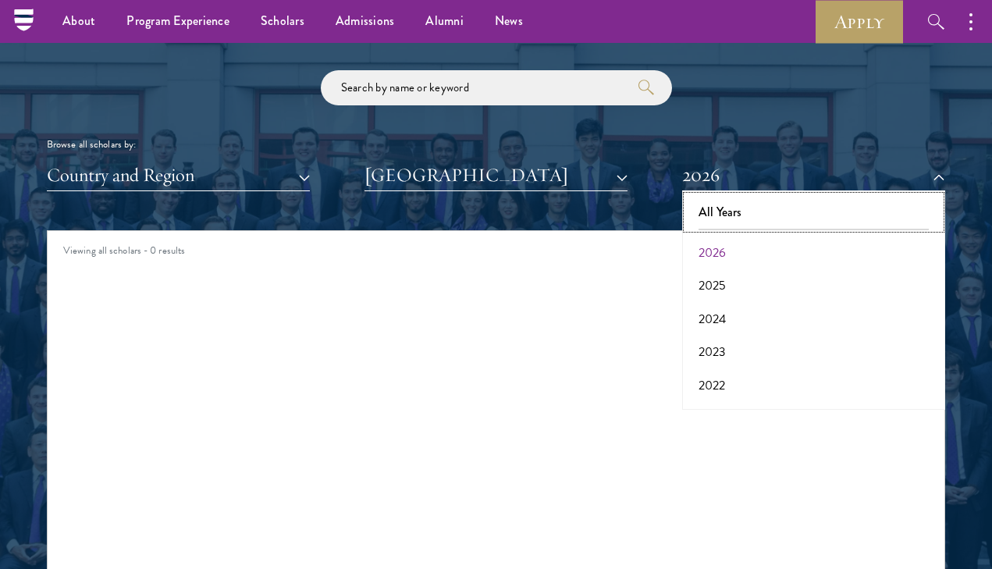
click at [734, 204] on button "All Years" at bounding box center [814, 212] width 254 height 33
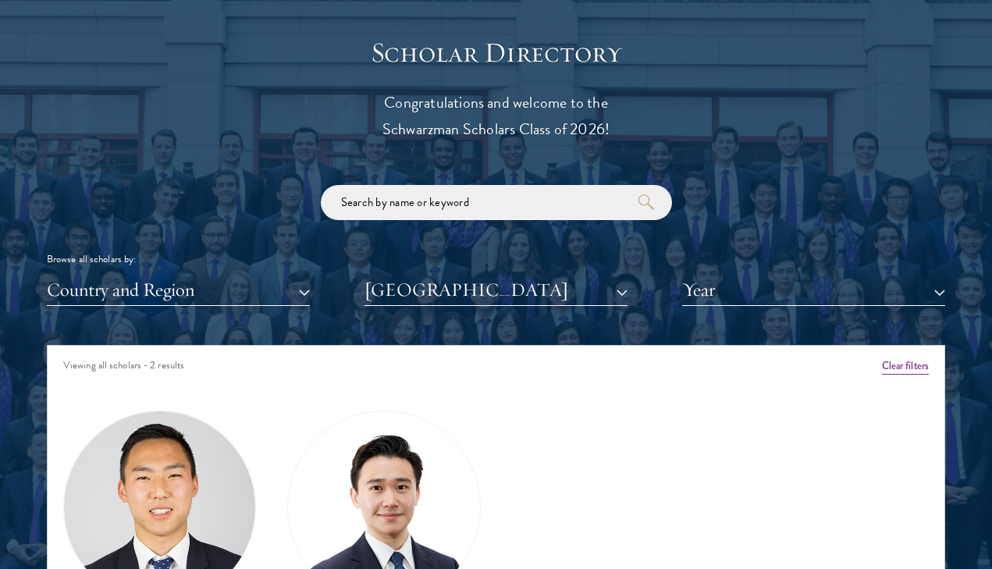
scroll to position [1919, 0]
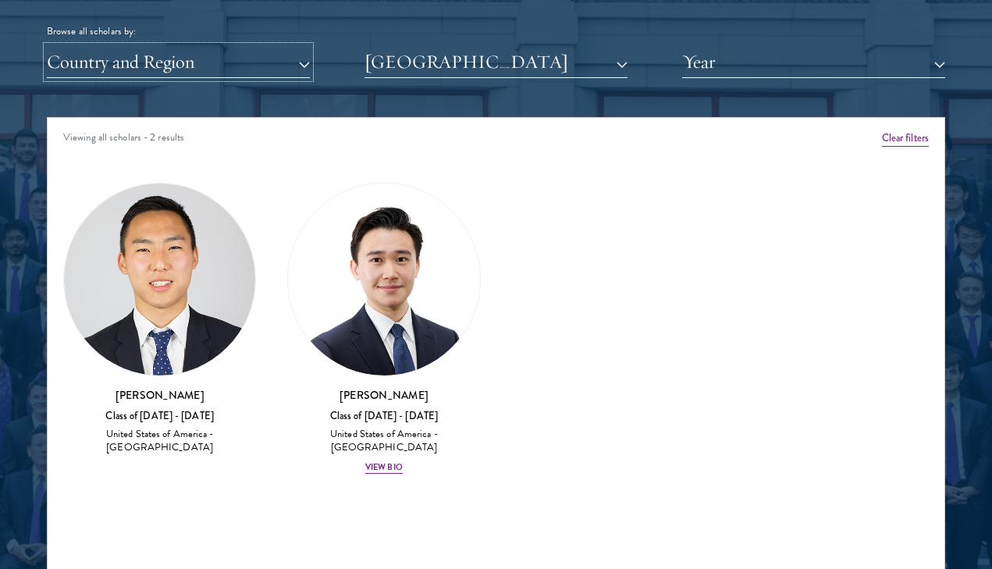
click at [222, 58] on button "Country and Region" at bounding box center [178, 62] width 263 height 32
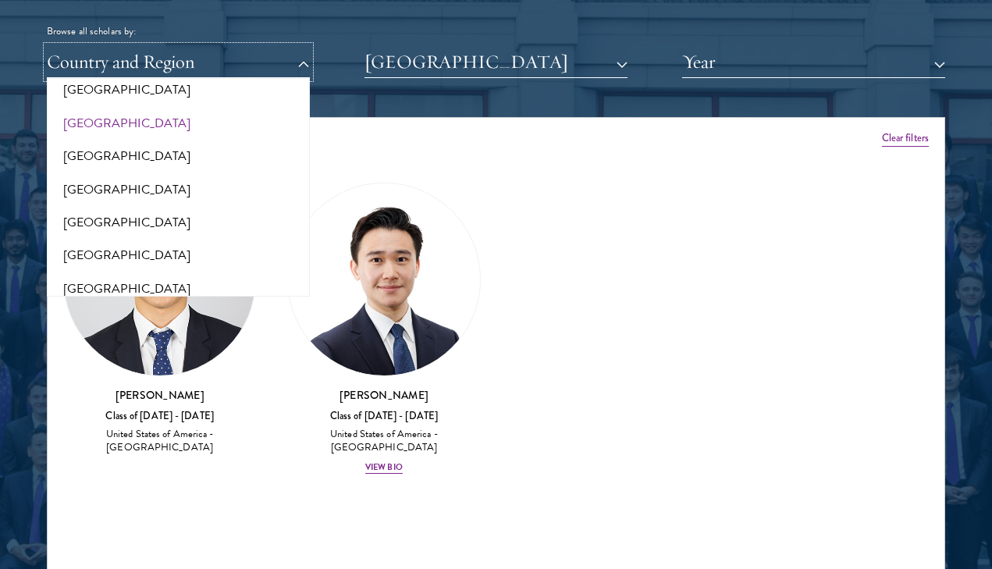
scroll to position [3237, 0]
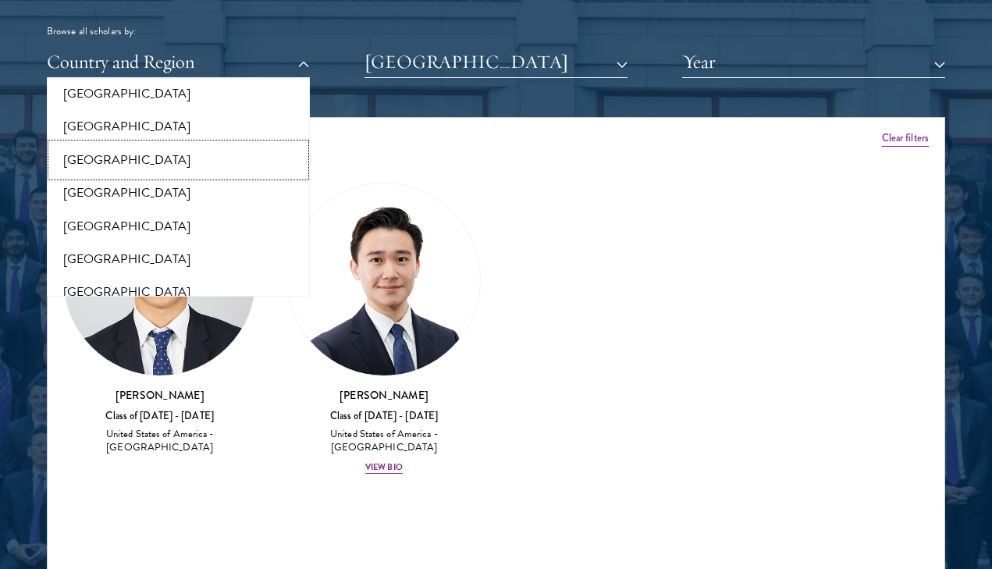
click at [151, 151] on button "[GEOGRAPHIC_DATA]" at bounding box center [179, 160] width 254 height 33
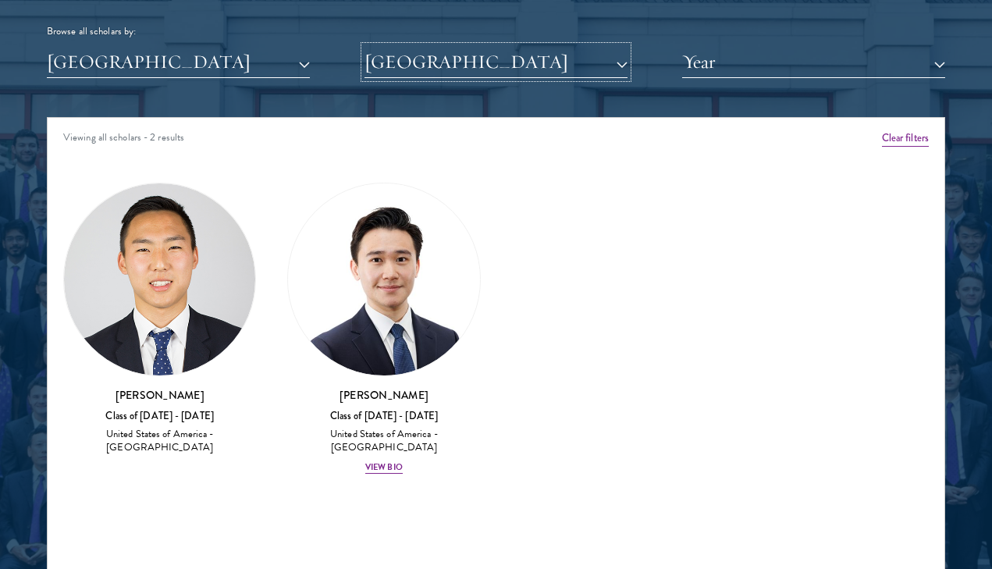
click at [406, 62] on button "[GEOGRAPHIC_DATA]" at bounding box center [496, 62] width 263 height 32
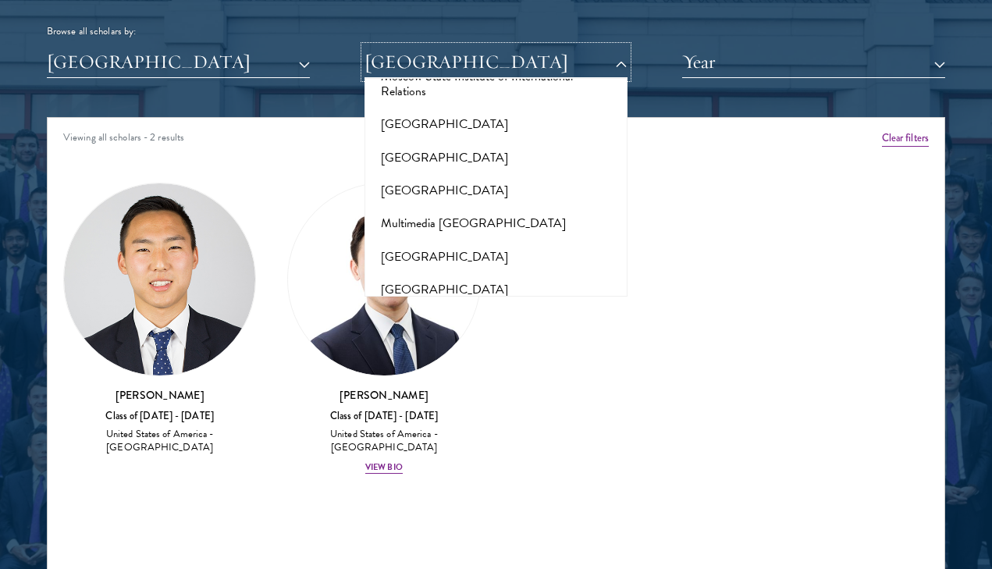
scroll to position [6670, 0]
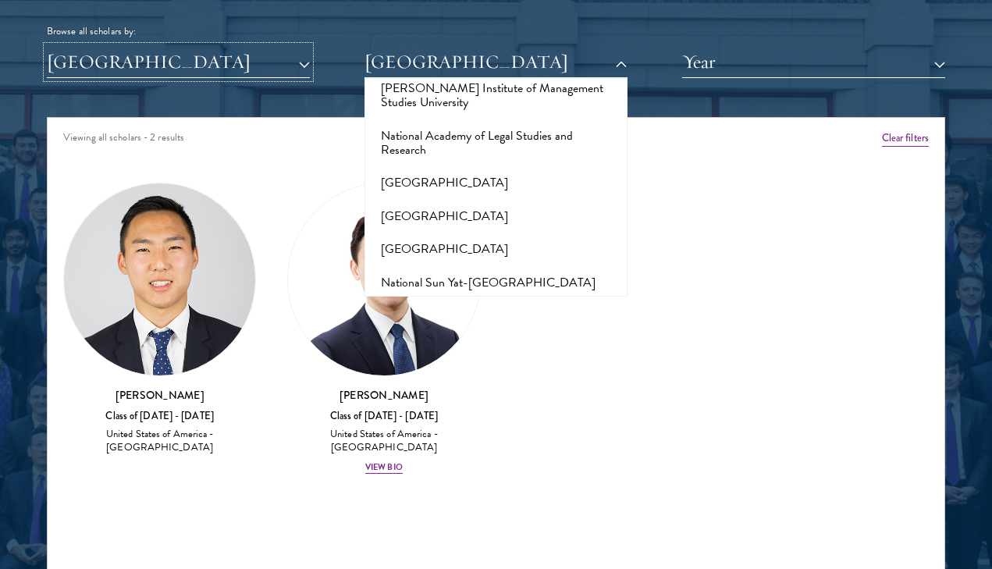
click at [190, 52] on button "[GEOGRAPHIC_DATA]" at bounding box center [178, 62] width 263 height 32
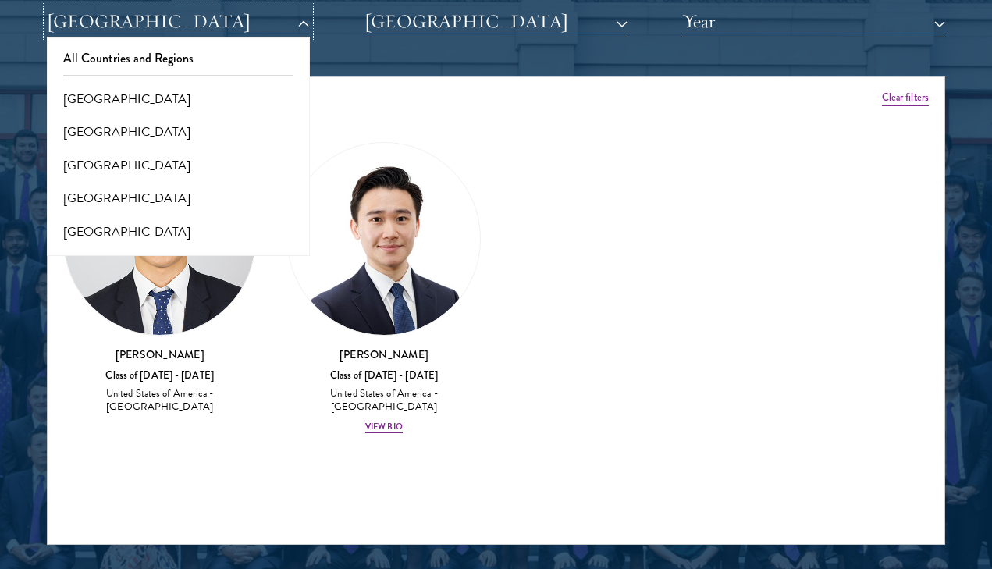
scroll to position [0, 0]
click at [186, 53] on button "All Countries and Regions" at bounding box center [179, 58] width 254 height 33
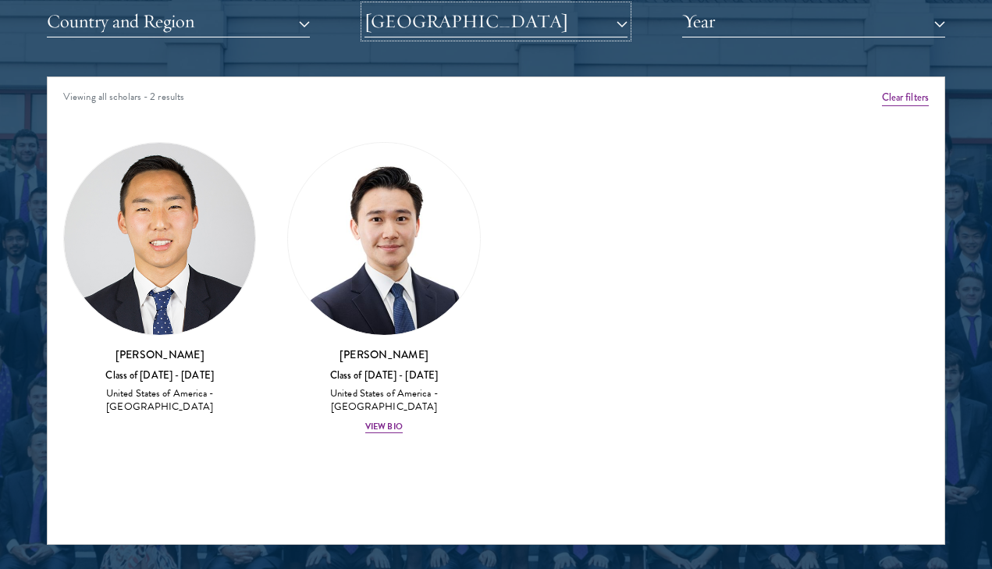
click at [402, 30] on button "[GEOGRAPHIC_DATA]" at bounding box center [496, 21] width 263 height 32
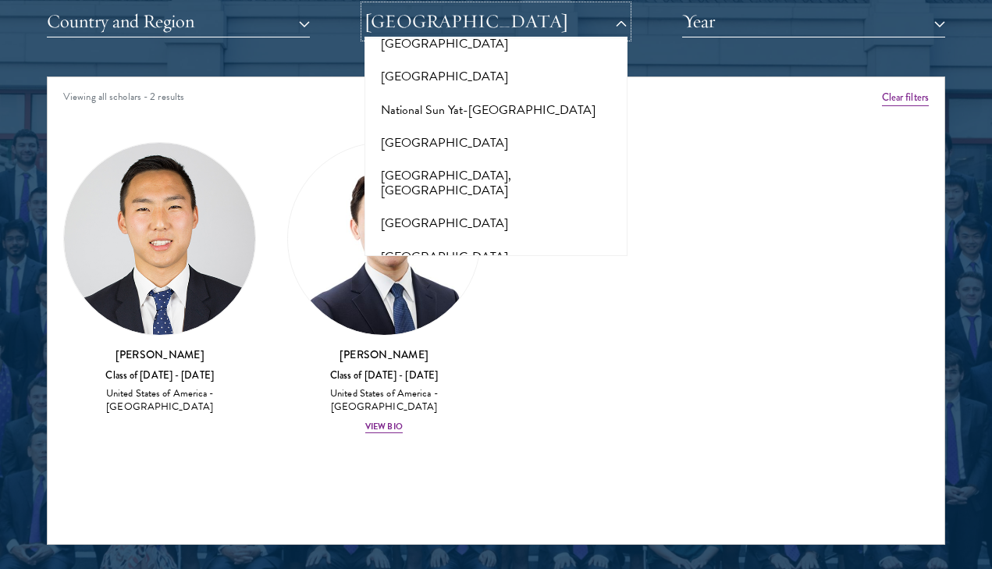
scroll to position [6755, 0]
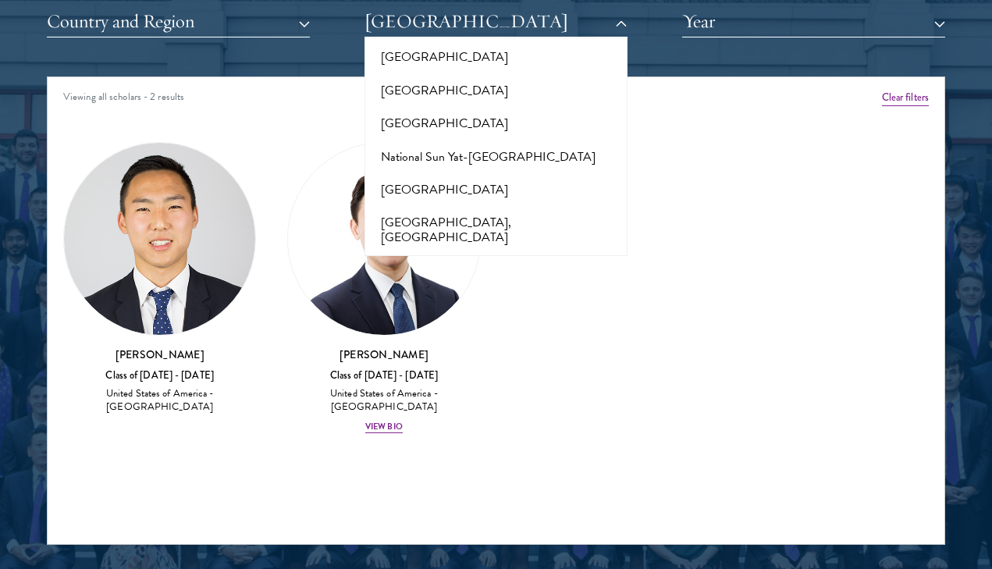
click at [429, 434] on button "[US_STATE][GEOGRAPHIC_DATA]" at bounding box center [496, 450] width 254 height 33
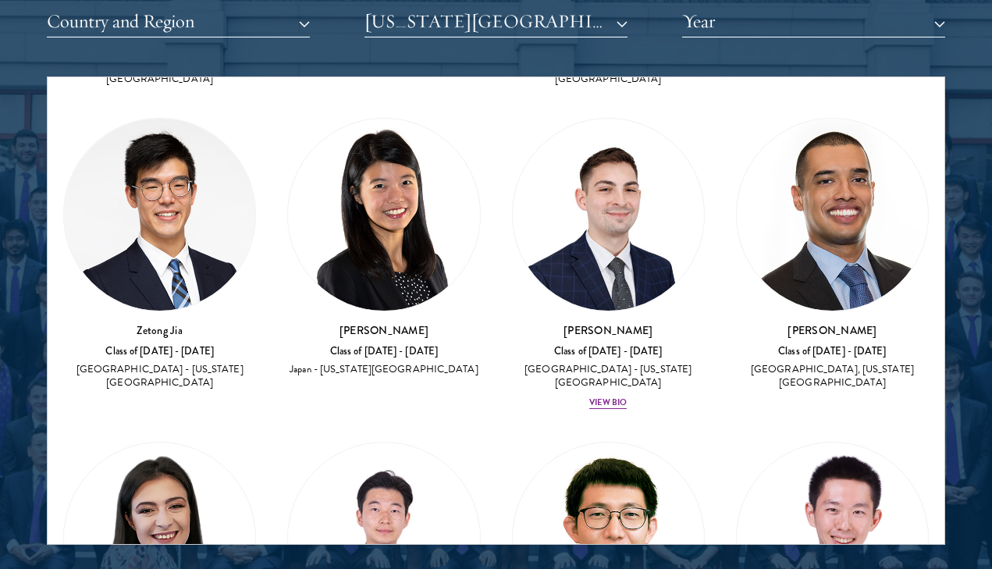
scroll to position [680, 0]
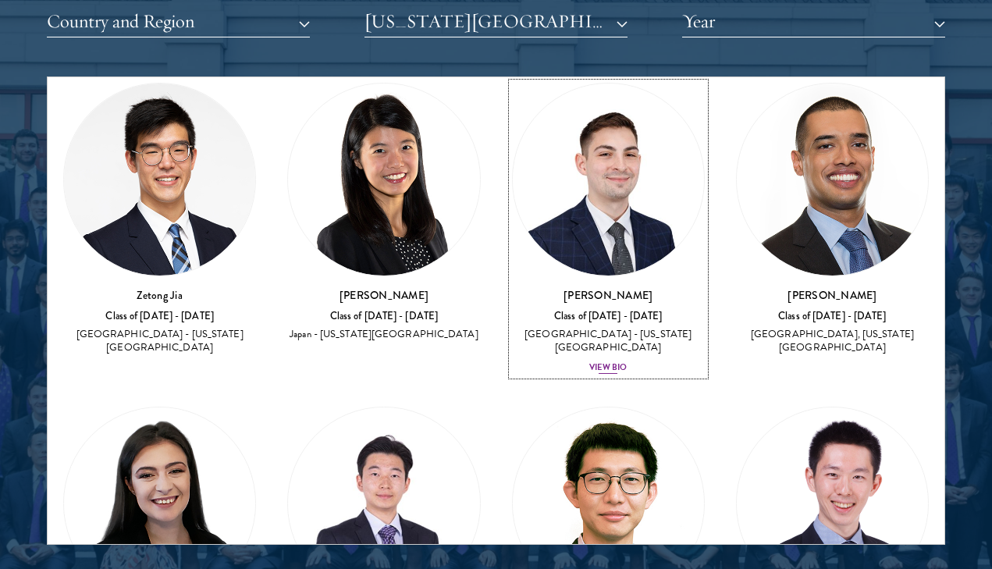
click at [591, 361] on div "View Bio" at bounding box center [607, 367] width 37 height 12
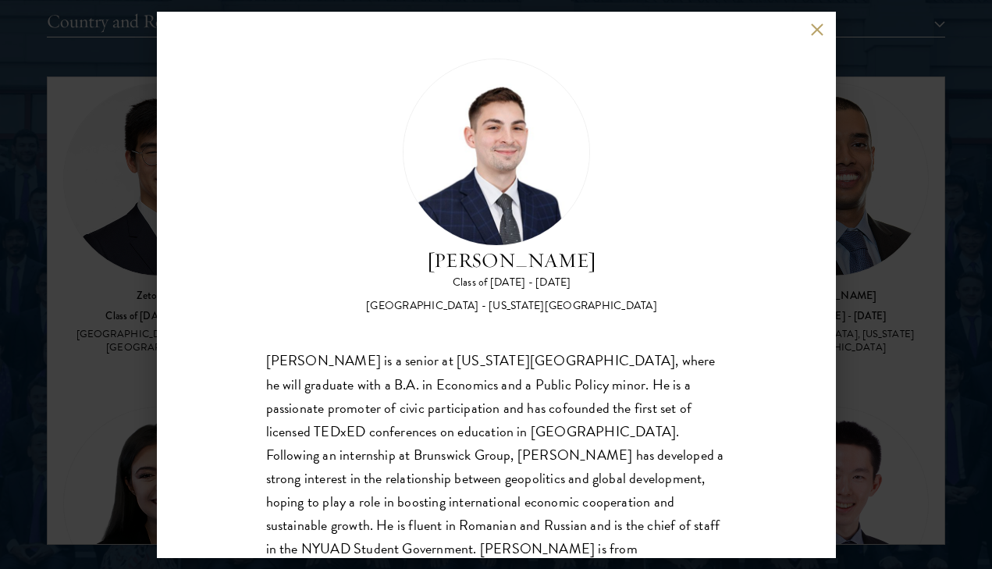
scroll to position [49, 0]
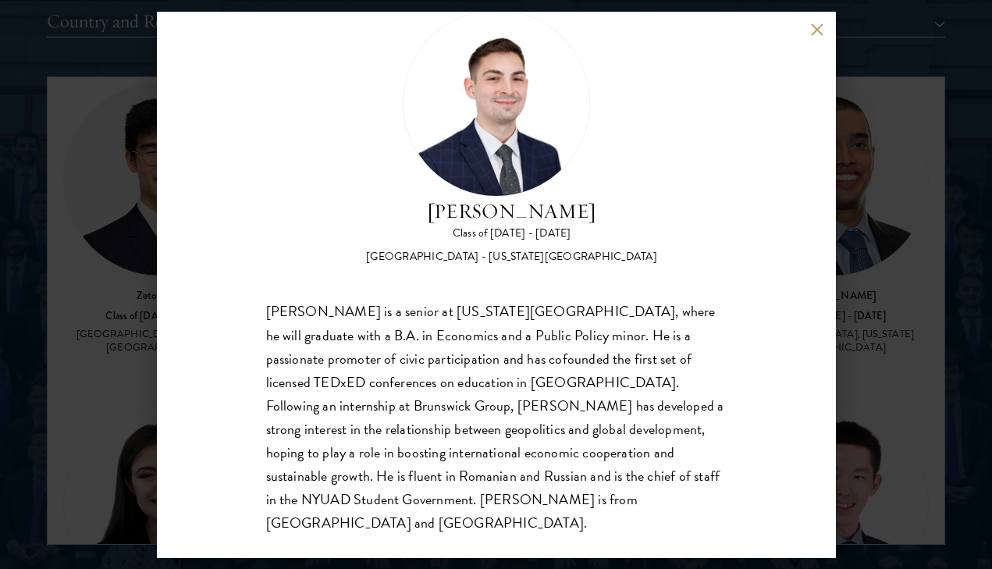
click at [820, 27] on button at bounding box center [817, 29] width 13 height 13
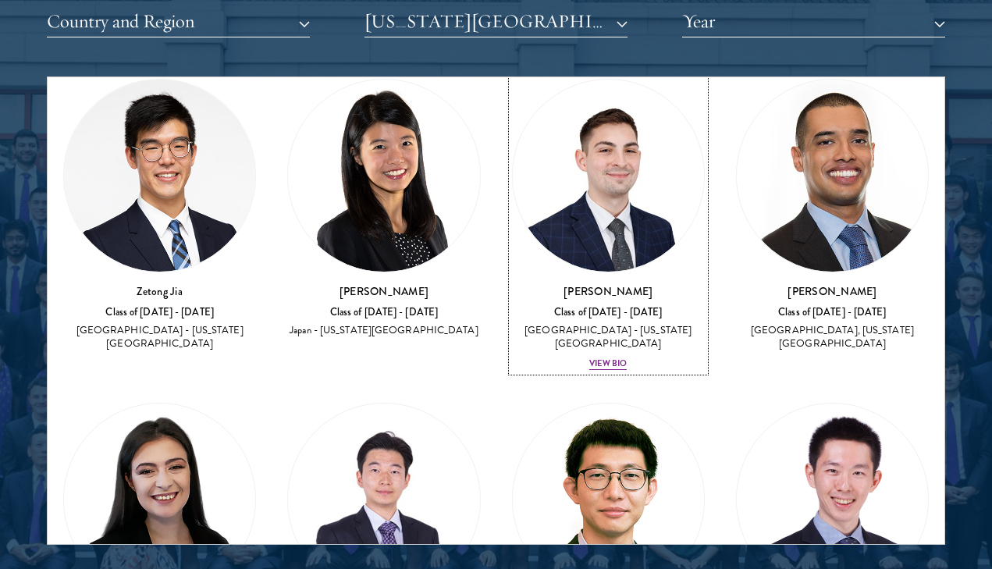
scroll to position [685, 0]
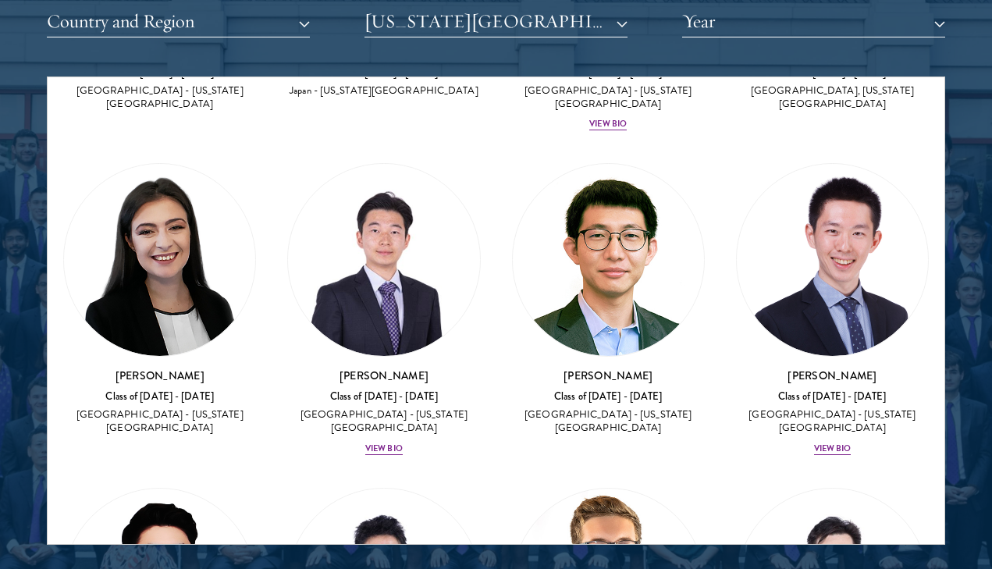
scroll to position [925, 0]
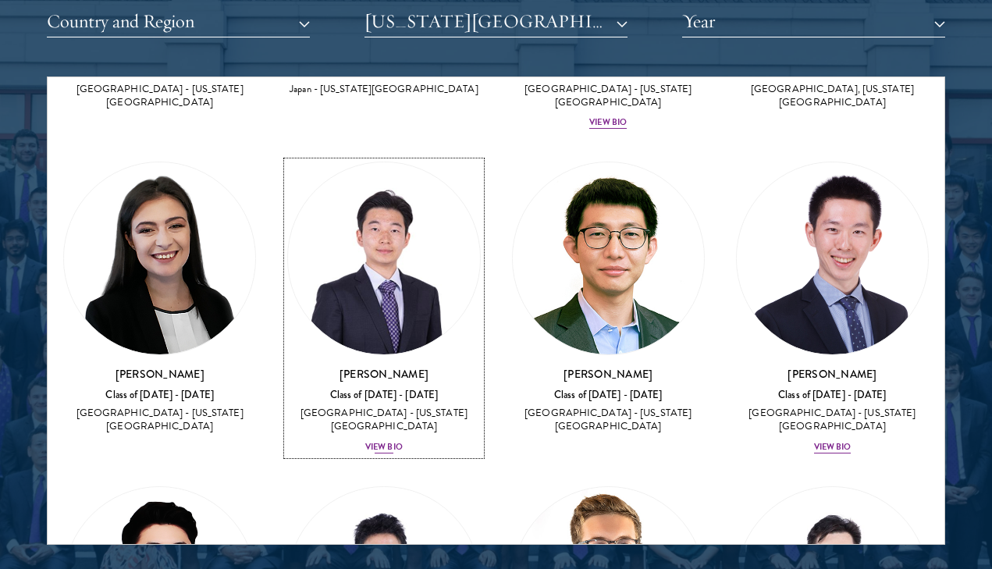
click at [389, 385] on div "[PERSON_NAME] Class of [DATE] - [DATE] [GEOGRAPHIC_DATA] - [US_STATE][GEOGRAPHI…" at bounding box center [383, 410] width 193 height 89
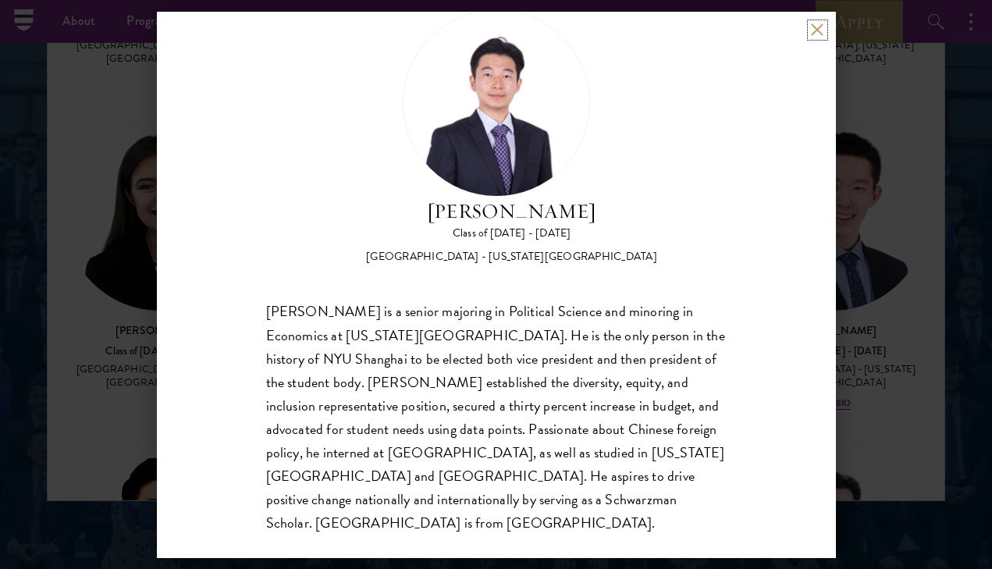
scroll to position [1997, 0]
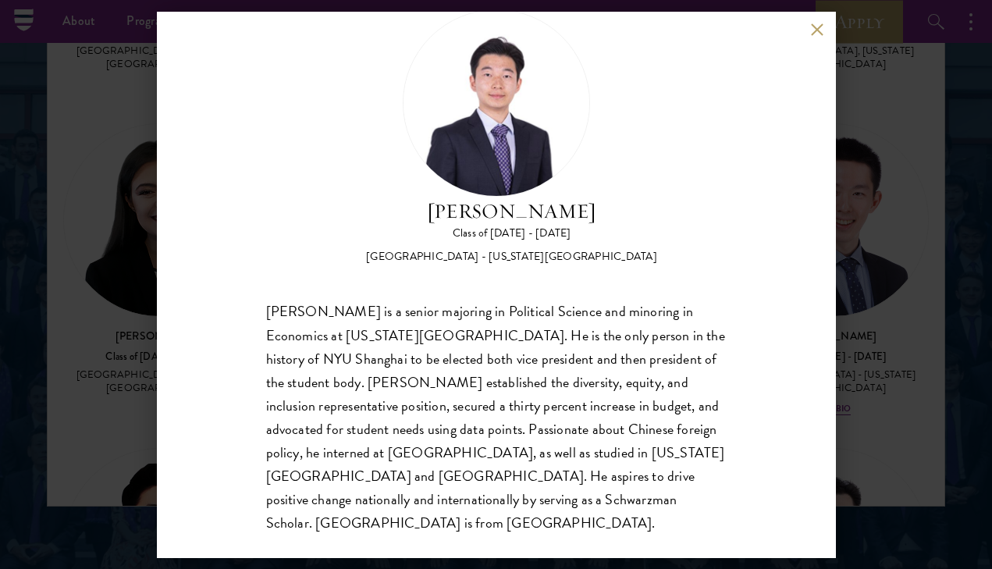
click at [119, 344] on div "[PERSON_NAME] Class of [DATE] - [DATE] [GEOGRAPHIC_DATA] - [US_STATE][GEOGRAPHI…" at bounding box center [496, 284] width 992 height 569
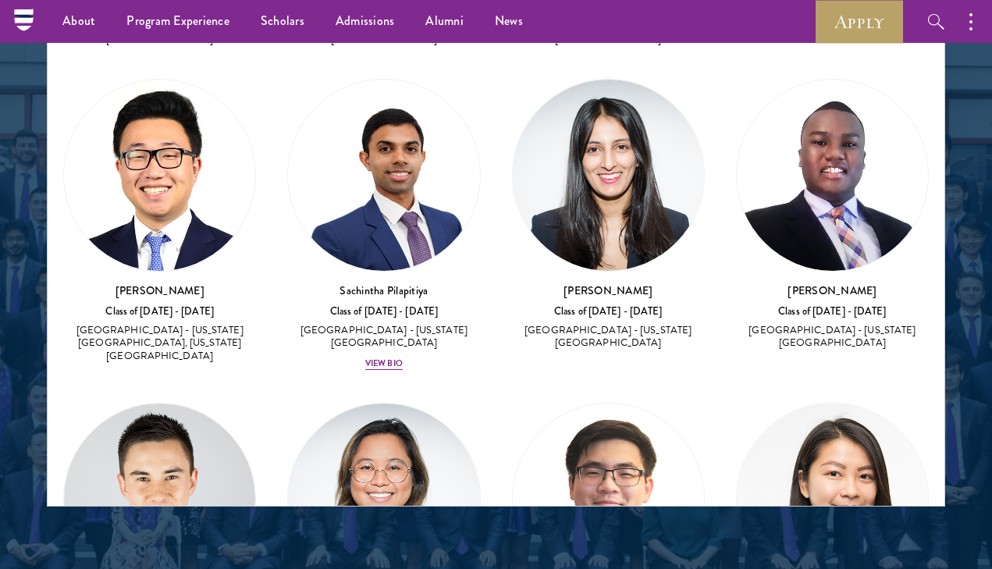
scroll to position [1866, 0]
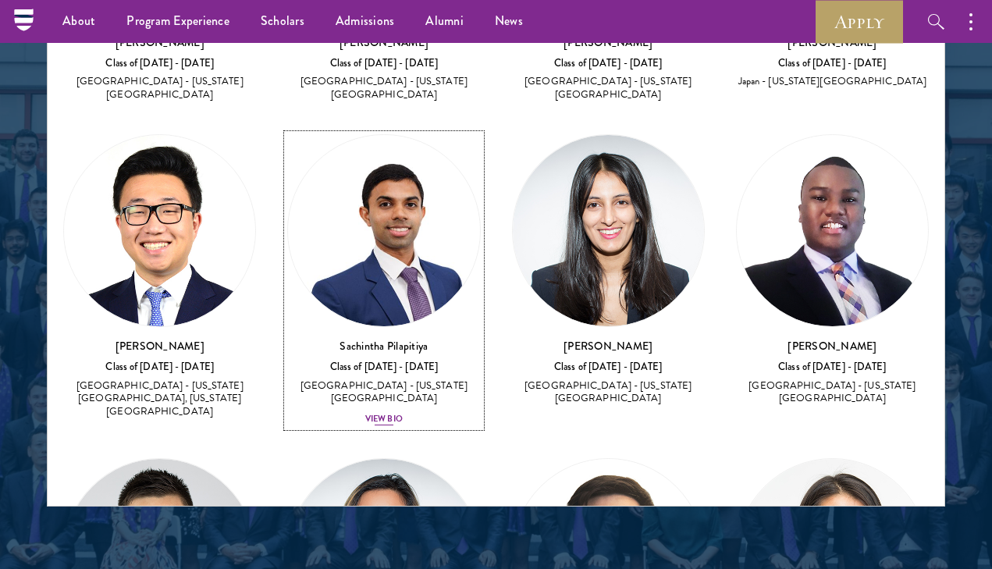
click at [389, 413] on div "View Bio" at bounding box center [383, 419] width 37 height 12
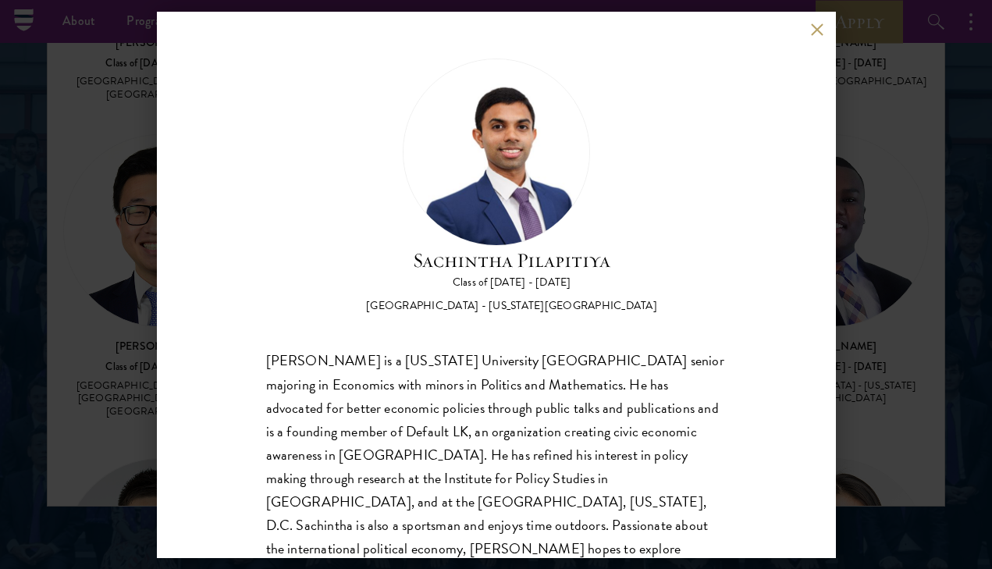
scroll to position [49, 0]
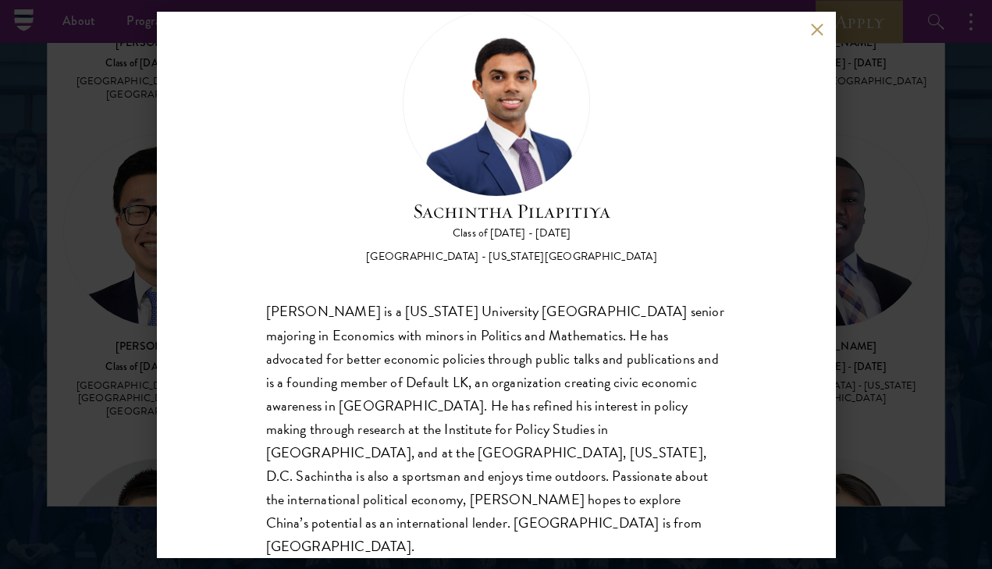
click at [815, 27] on button at bounding box center [817, 29] width 13 height 13
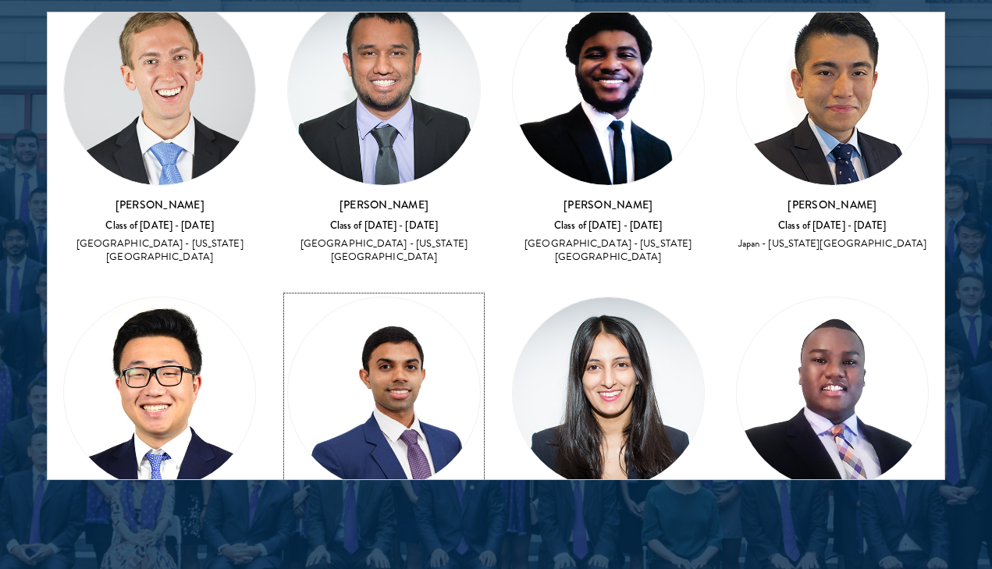
scroll to position [1837, 0]
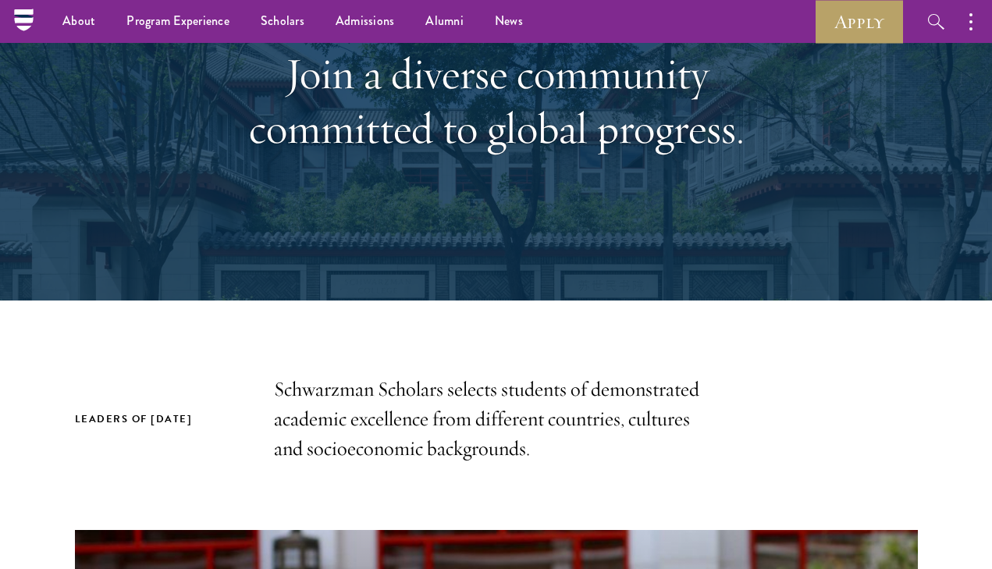
scroll to position [0, 0]
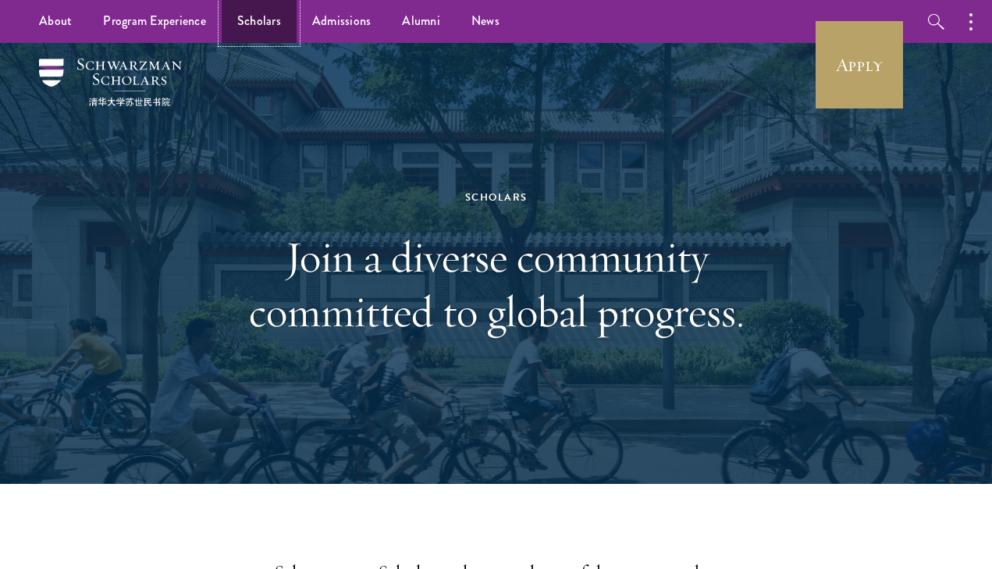
click at [260, 16] on link "Scholars" at bounding box center [259, 21] width 75 height 43
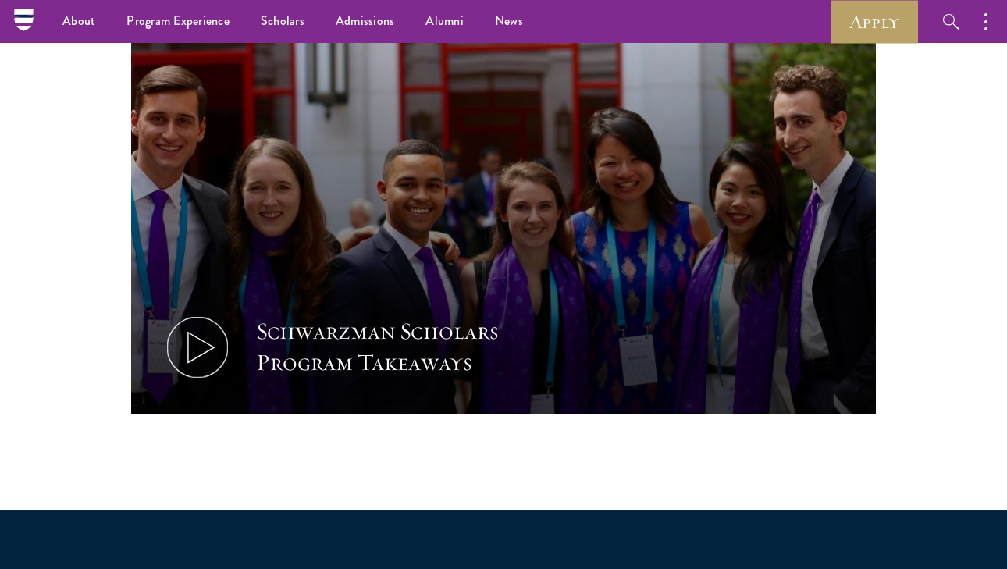
scroll to position [673, 0]
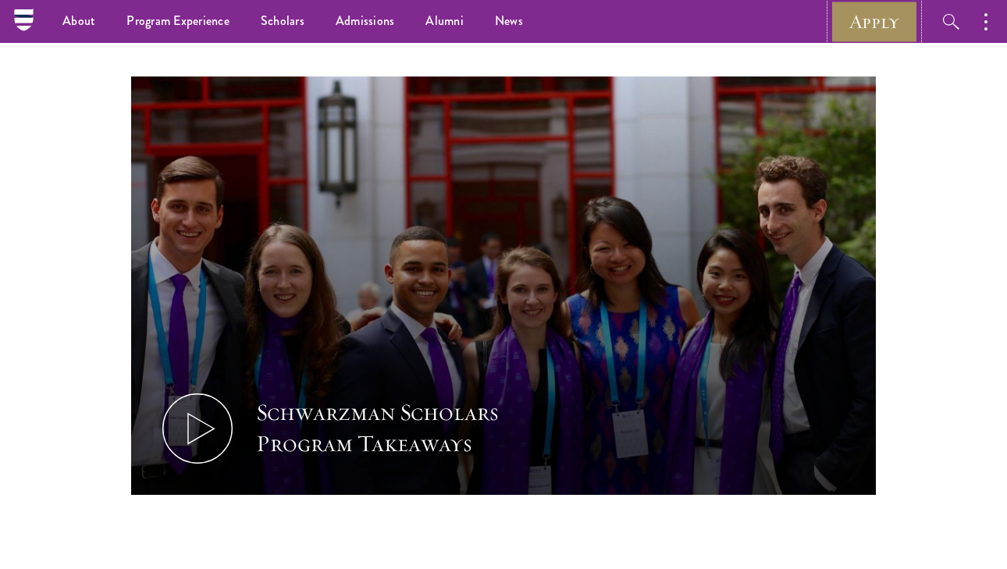
click at [878, 28] on link "Apply" at bounding box center [873, 21] width 87 height 43
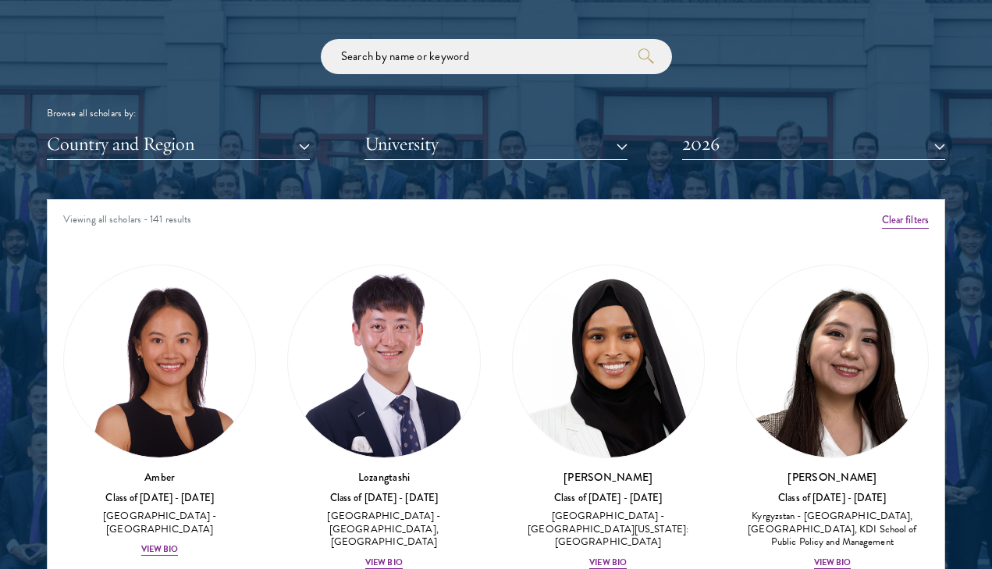
scroll to position [1858, 0]
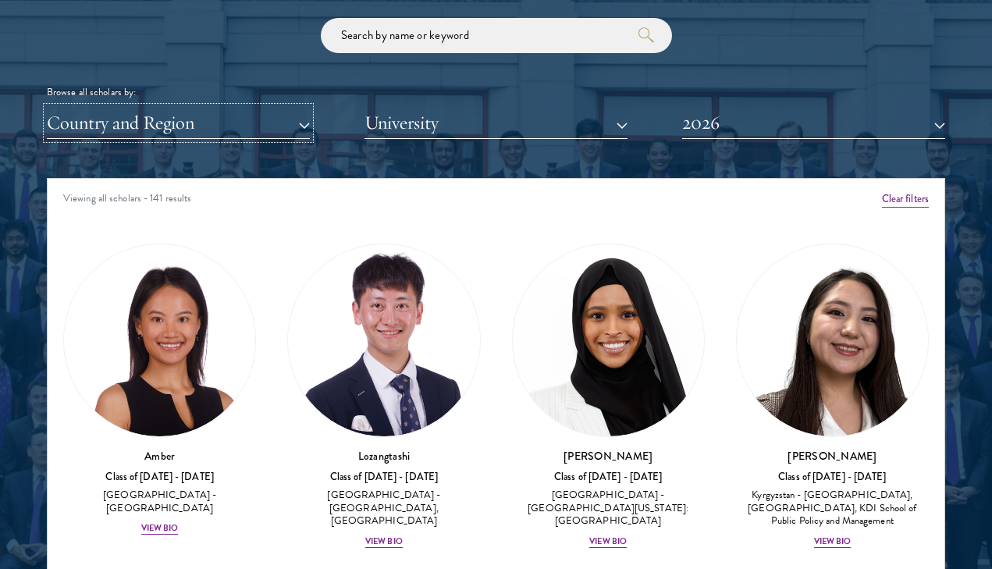
click at [166, 123] on button "Country and Region" at bounding box center [178, 123] width 263 height 32
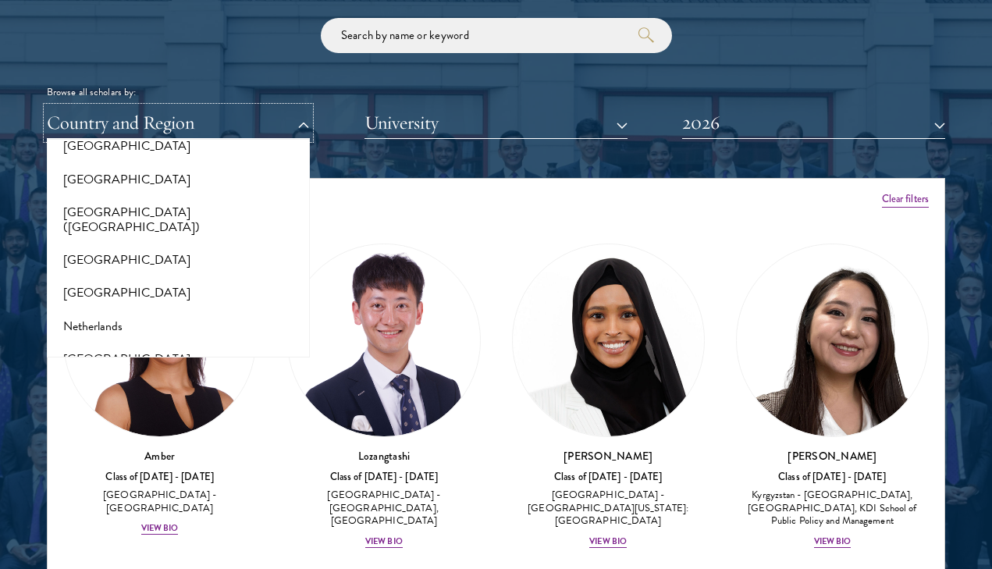
scroll to position [1939, 0]
click at [133, 202] on button "[GEOGRAPHIC_DATA] ([GEOGRAPHIC_DATA])" at bounding box center [179, 221] width 254 height 48
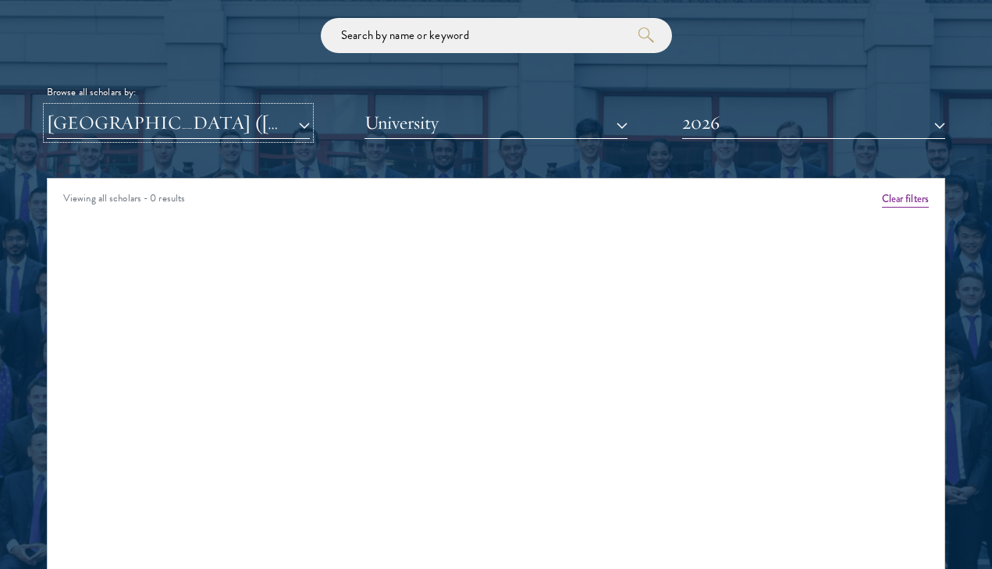
click at [157, 120] on button "[GEOGRAPHIC_DATA] ([GEOGRAPHIC_DATA])" at bounding box center [178, 123] width 263 height 32
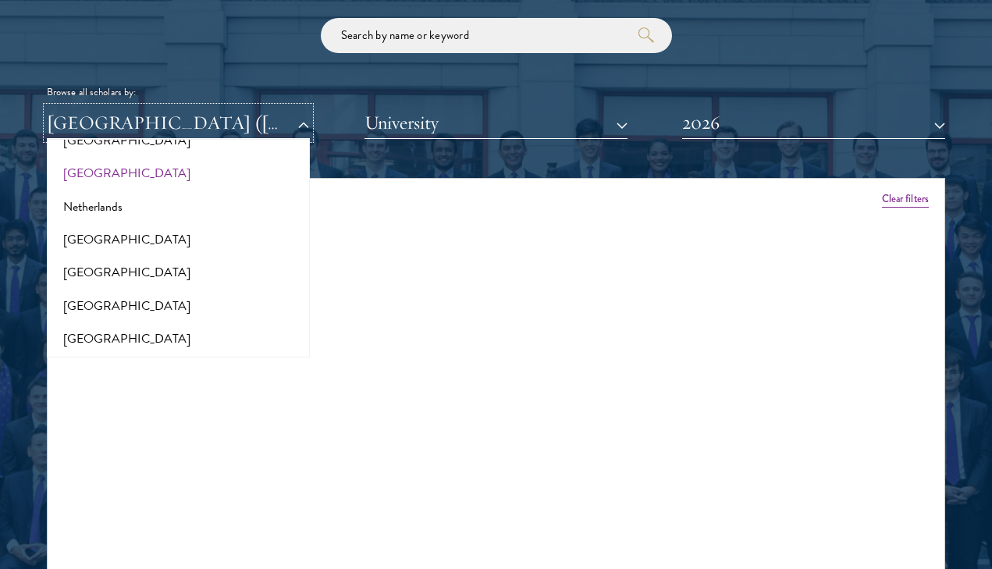
scroll to position [2099, 0]
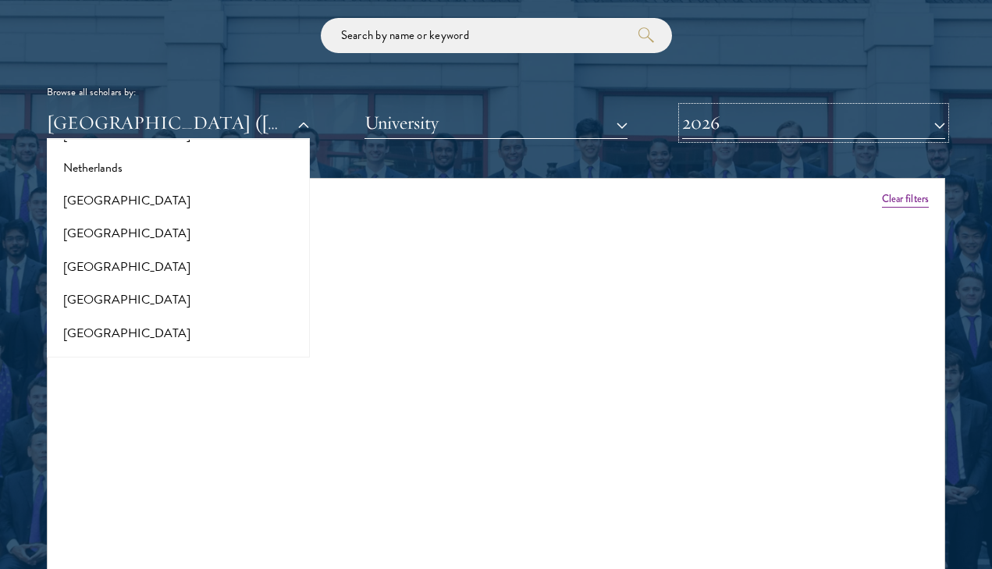
click at [700, 124] on button "2026" at bounding box center [813, 123] width 263 height 32
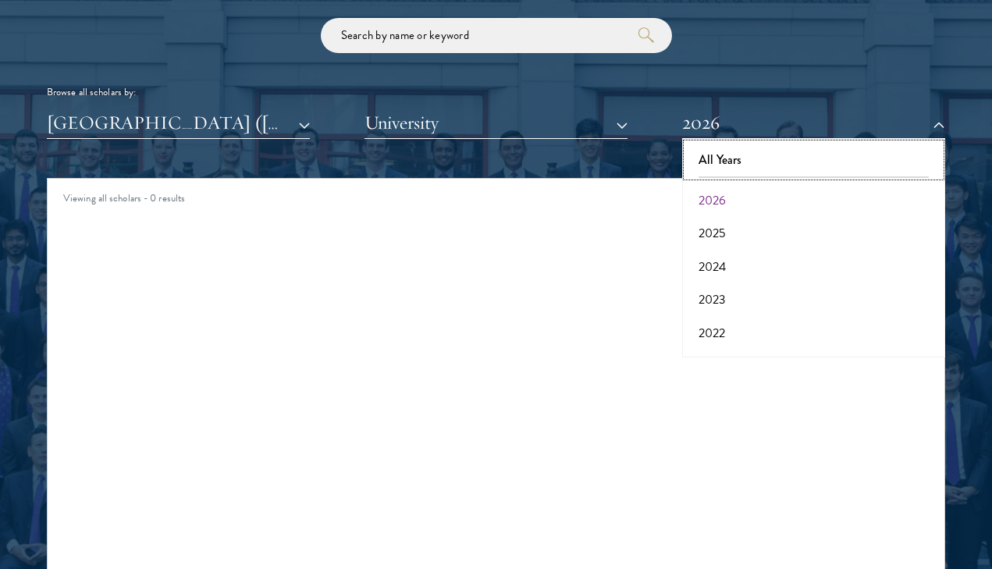
click at [706, 151] on button "All Years" at bounding box center [814, 160] width 254 height 33
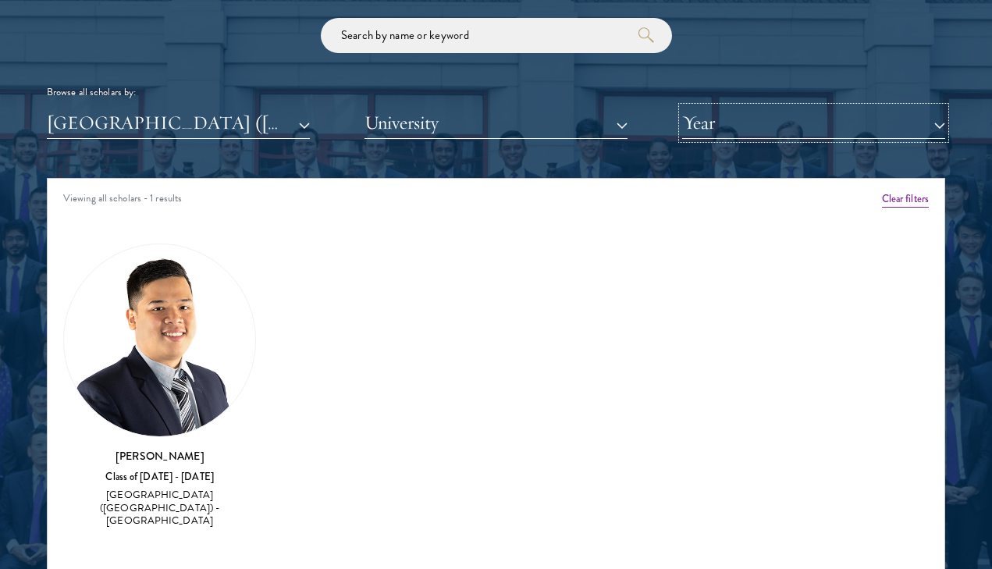
click at [712, 123] on button "Year" at bounding box center [813, 123] width 263 height 32
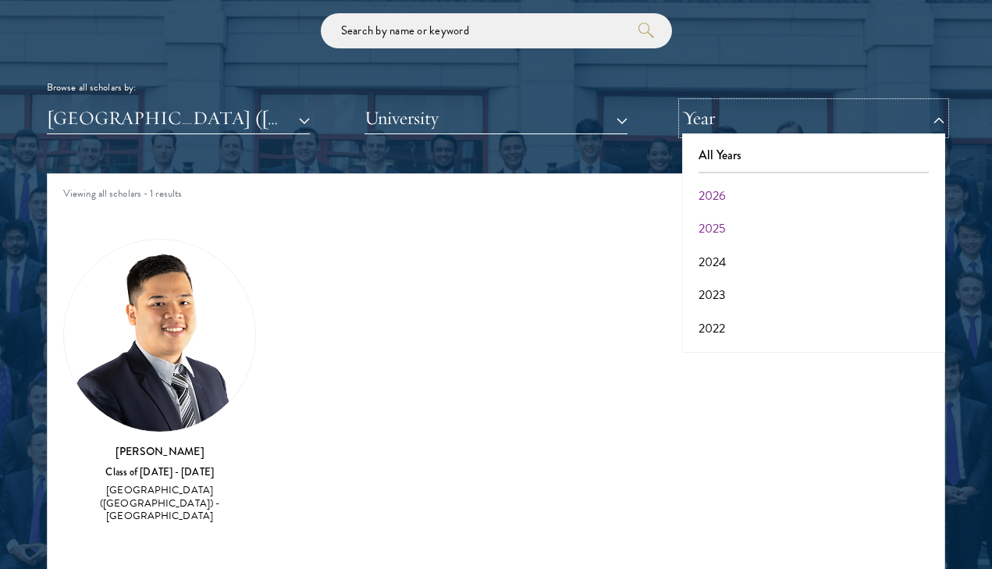
scroll to position [1868, 0]
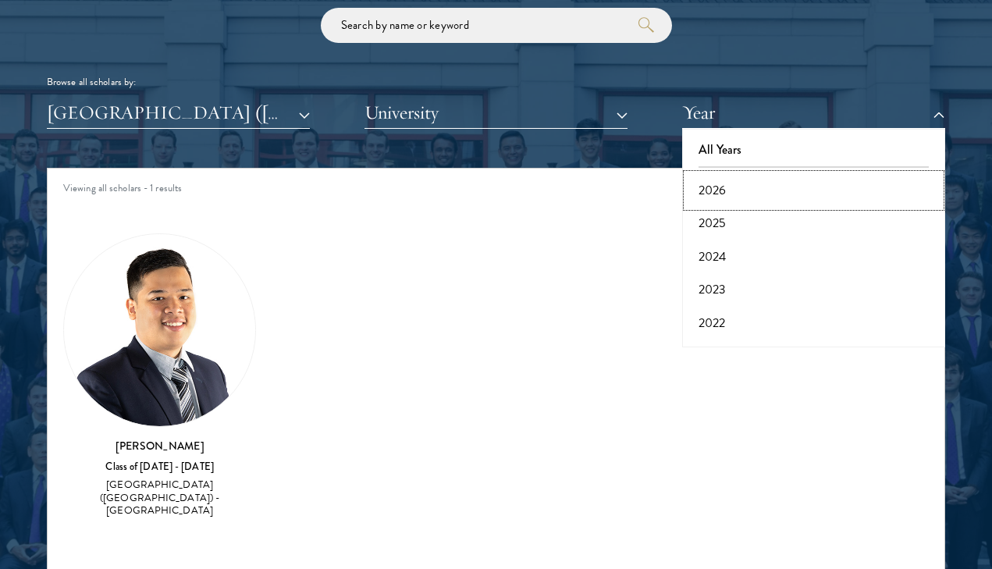
click at [717, 196] on button "2026" at bounding box center [814, 190] width 254 height 33
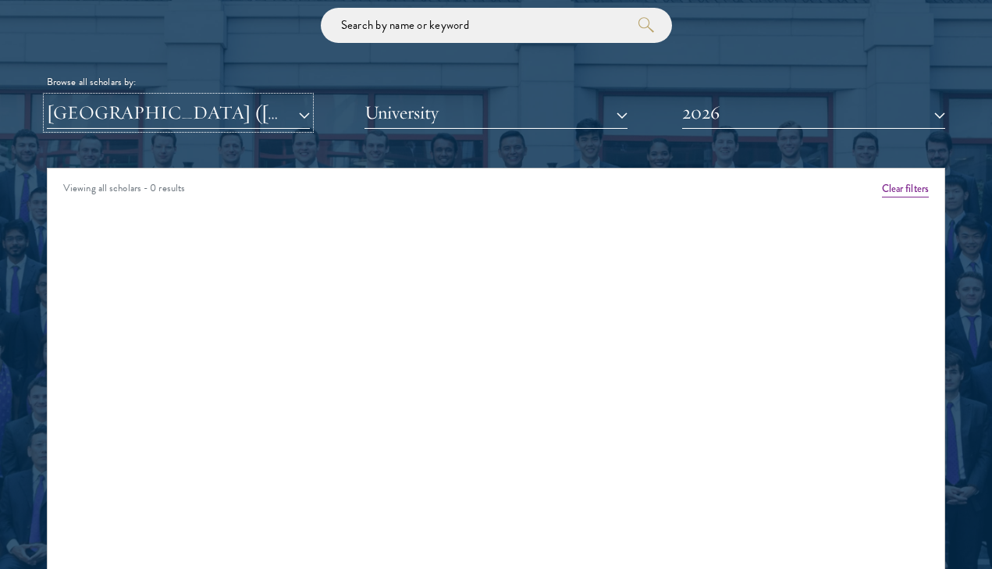
click at [206, 111] on button "[GEOGRAPHIC_DATA] ([GEOGRAPHIC_DATA])" at bounding box center [178, 113] width 263 height 32
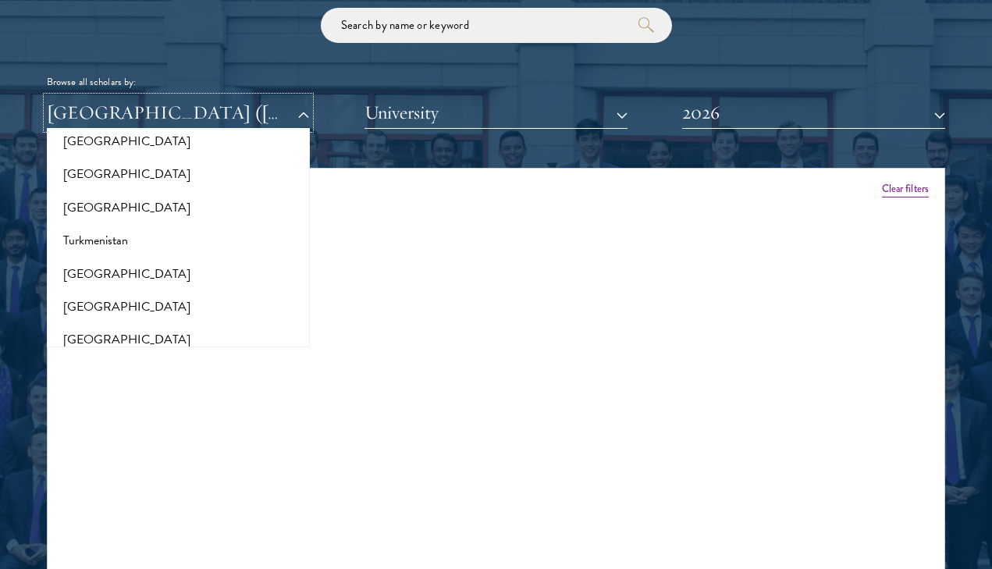
scroll to position [3274, 0]
click at [169, 158] on button "[GEOGRAPHIC_DATA]" at bounding box center [179, 174] width 254 height 33
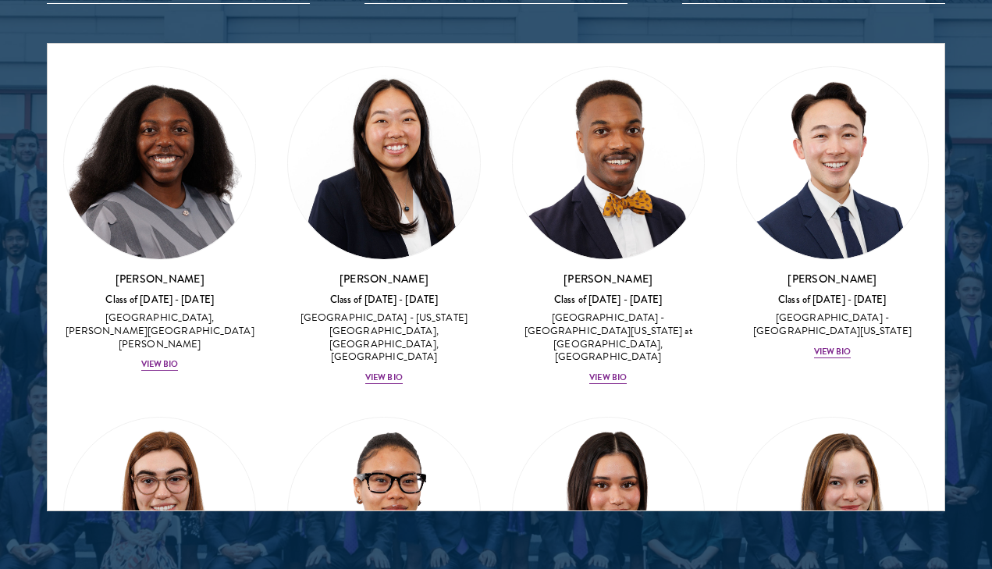
scroll to position [1773, 0]
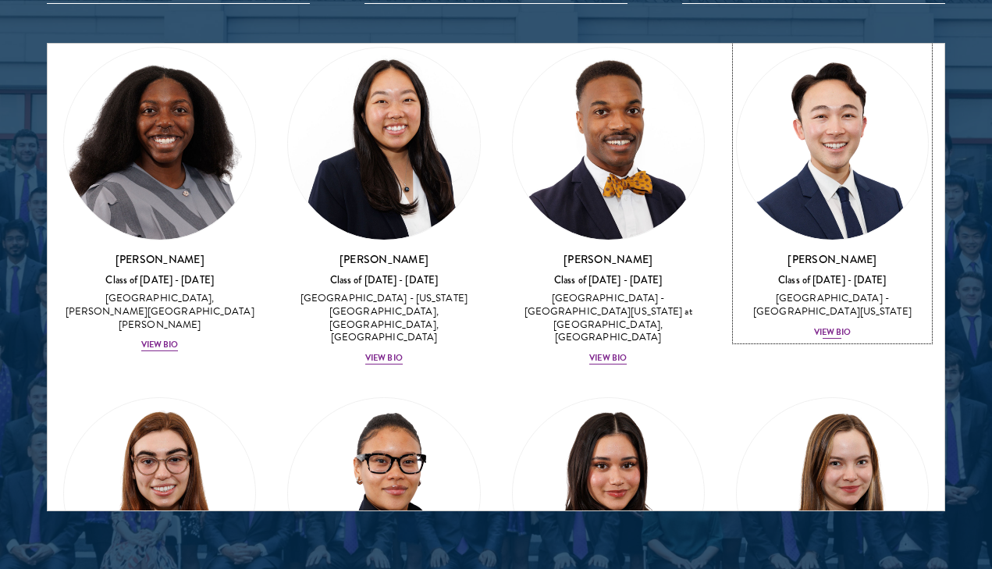
click at [830, 326] on div "View Bio" at bounding box center [832, 332] width 37 height 12
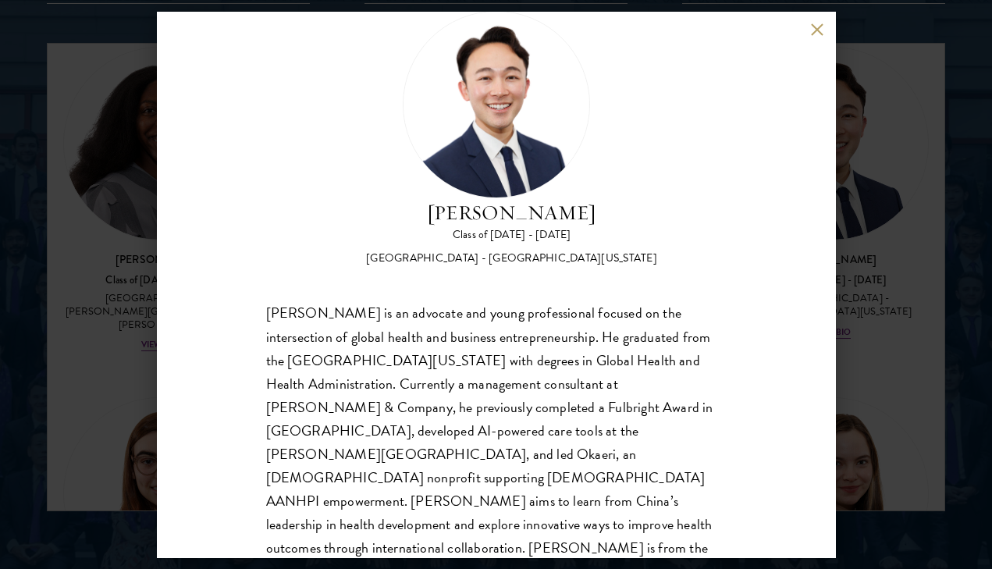
scroll to position [49, 0]
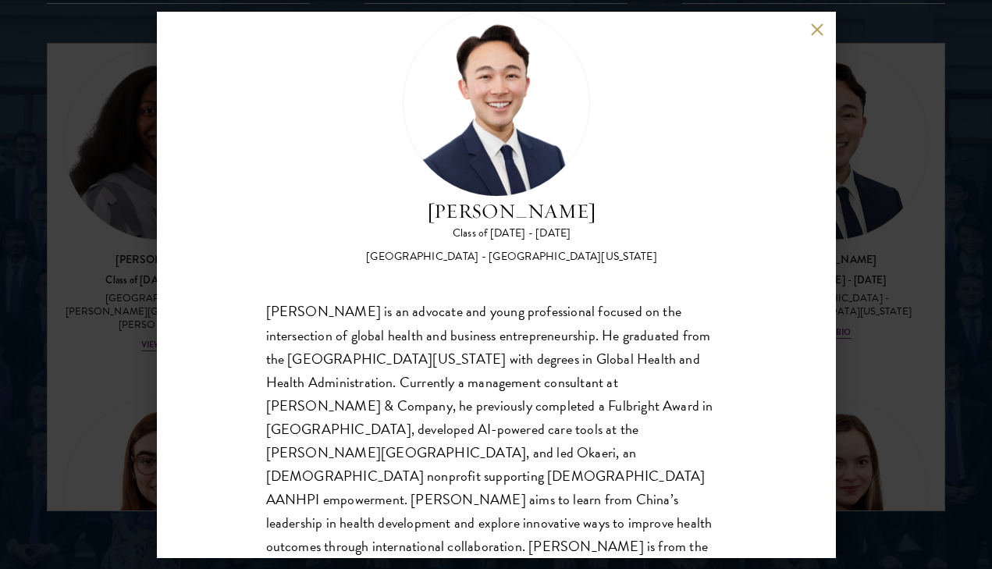
click at [613, 237] on div "Class of [DATE] - [DATE]" at bounding box center [511, 234] width 291 height 16
click at [112, 208] on div "Justin Kawaguchi Class of 2025 - 2026 United States of America - University of …" at bounding box center [496, 284] width 992 height 569
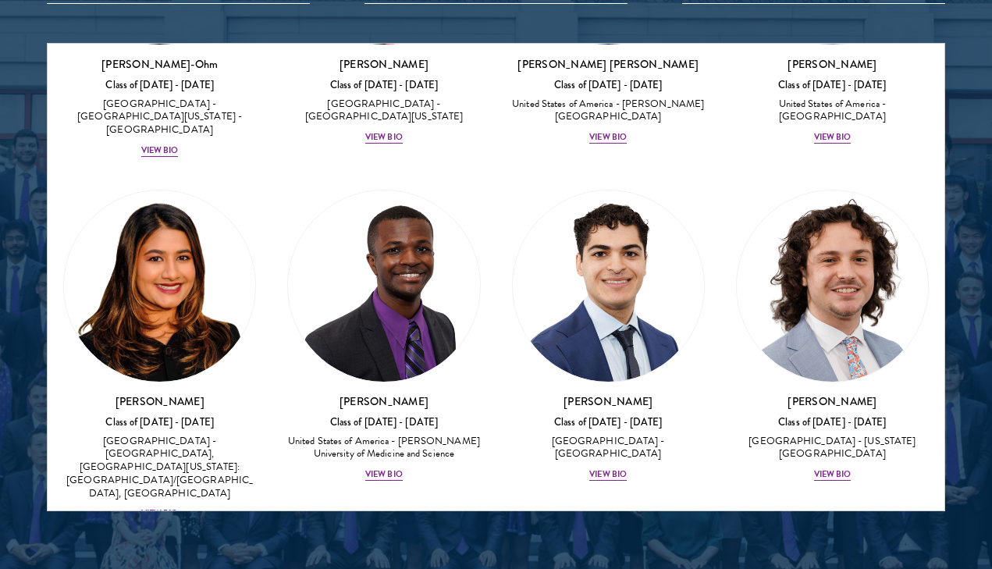
scroll to position [1264, 0]
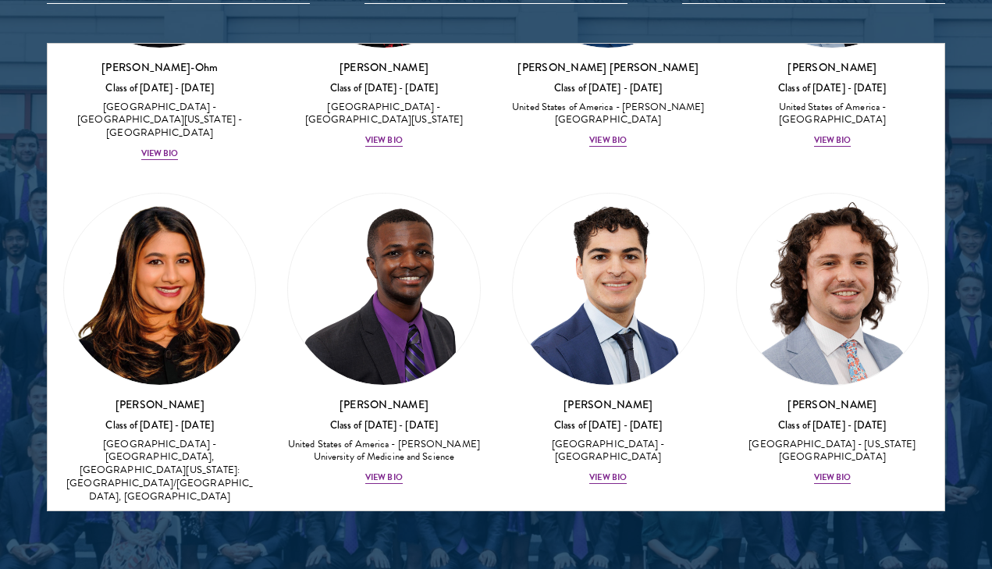
click at [166, 510] on div "View Bio" at bounding box center [159, 516] width 37 height 12
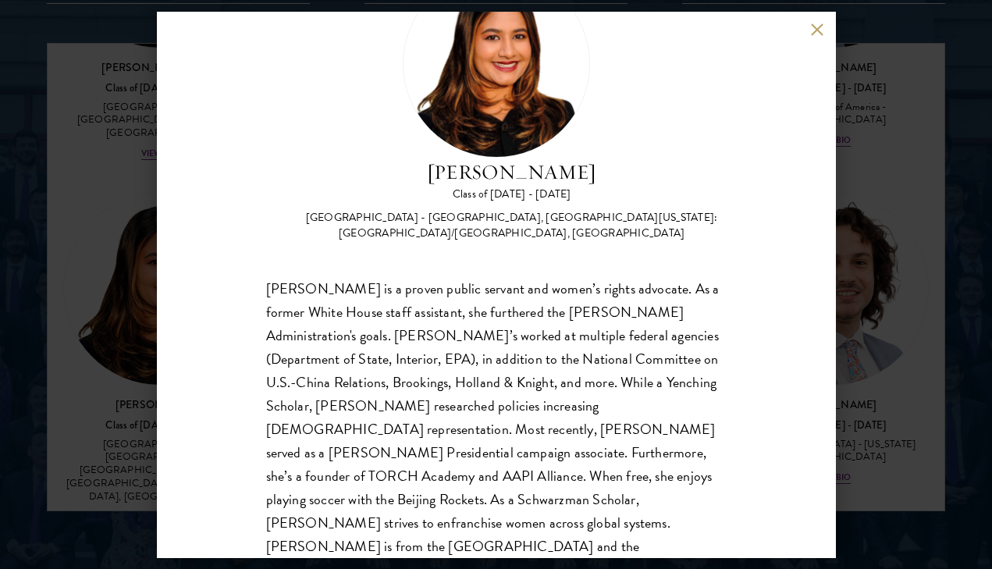
scroll to position [88, 0]
click at [95, 400] on div "Nina Gohel Class of 2025 - 2026 United States of America - Rutgers, The State U…" at bounding box center [496, 284] width 992 height 569
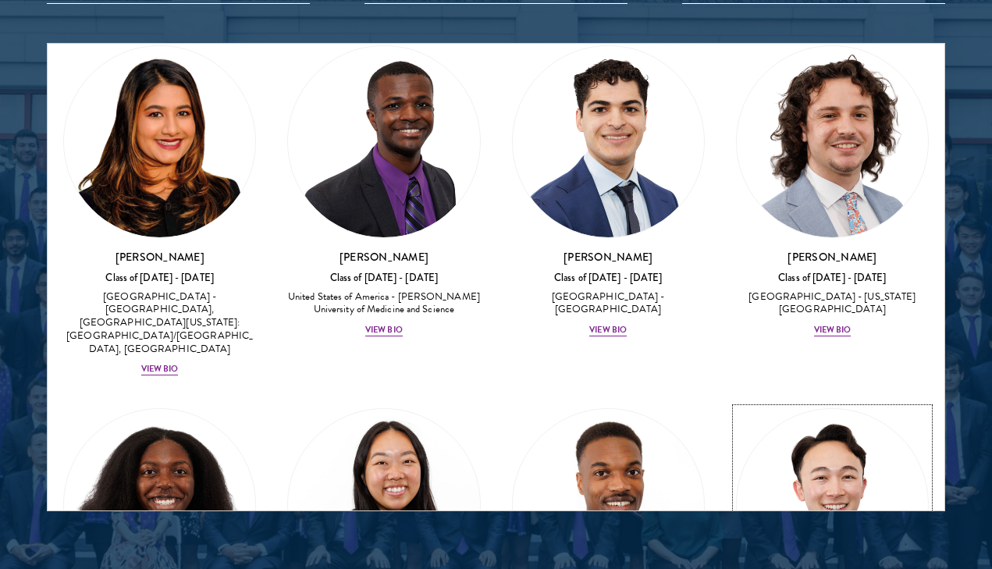
scroll to position [1405, 0]
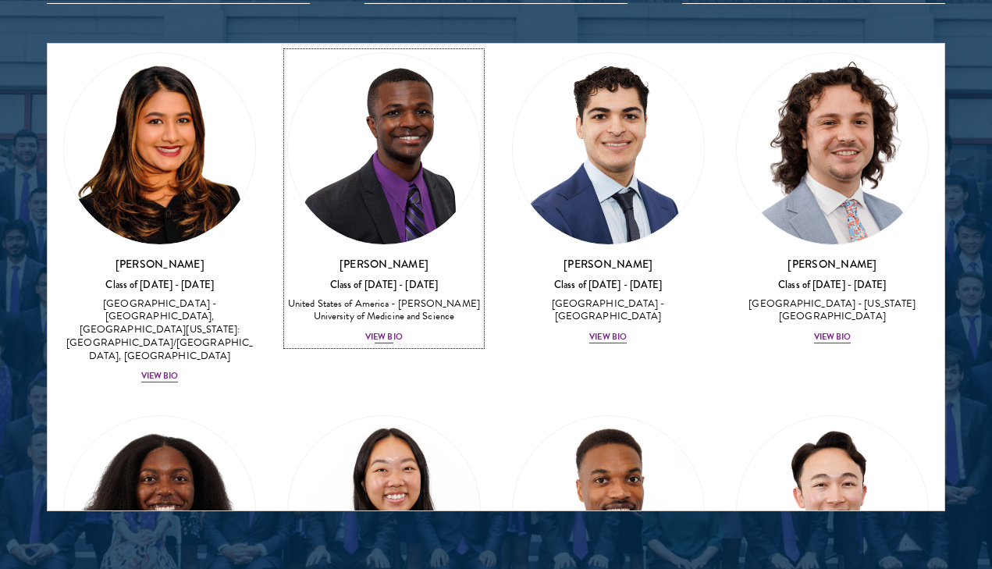
click at [383, 331] on div "View Bio" at bounding box center [383, 337] width 37 height 12
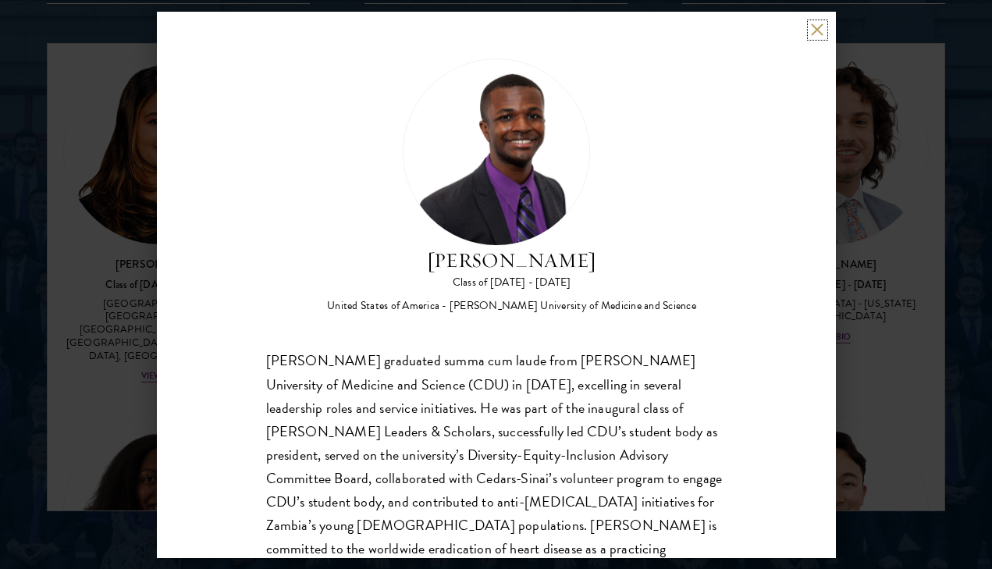
click at [818, 34] on button at bounding box center [817, 29] width 13 height 13
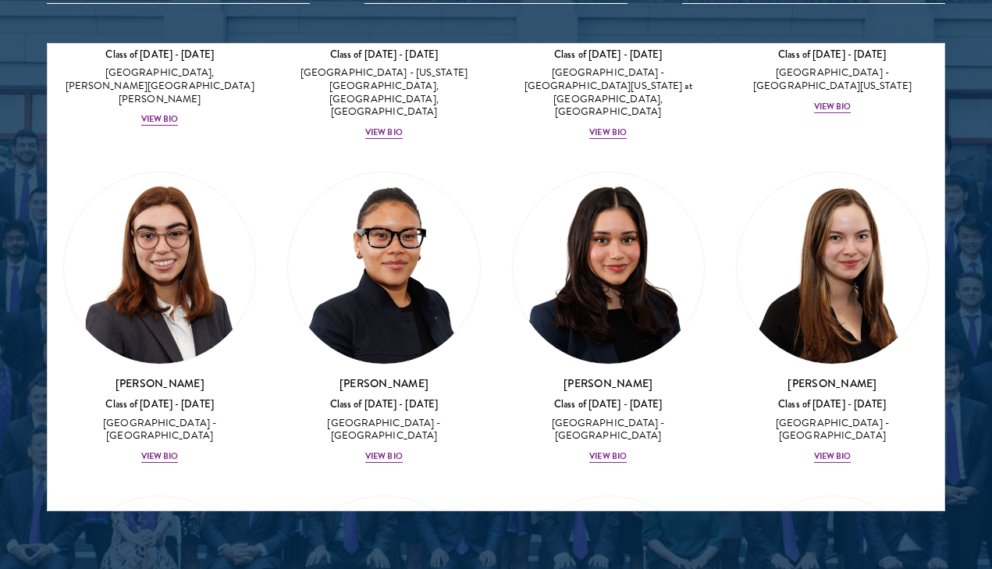
scroll to position [2034, 0]
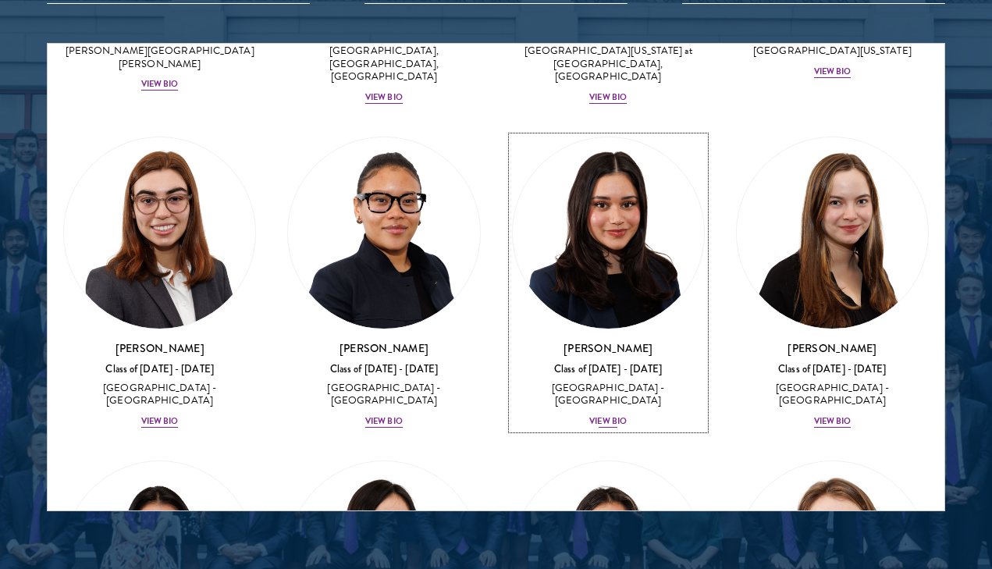
click at [621, 415] on div "View Bio" at bounding box center [607, 421] width 37 height 12
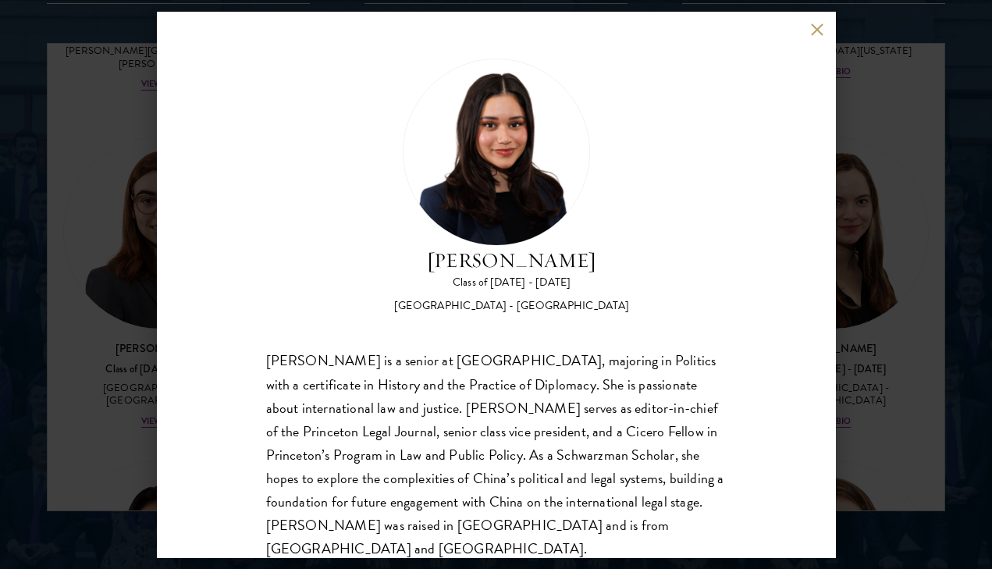
scroll to position [26, 0]
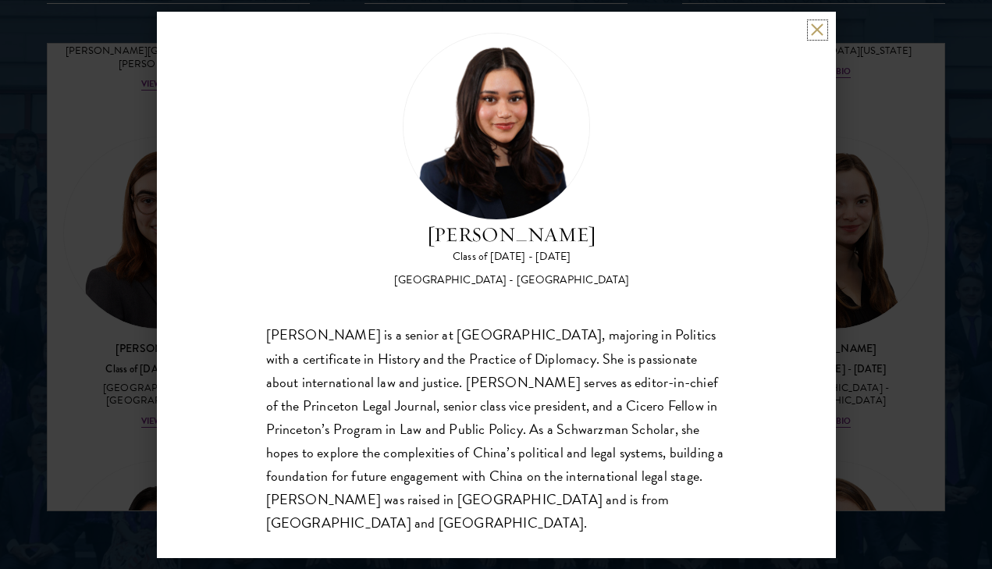
click at [819, 29] on button at bounding box center [817, 29] width 13 height 13
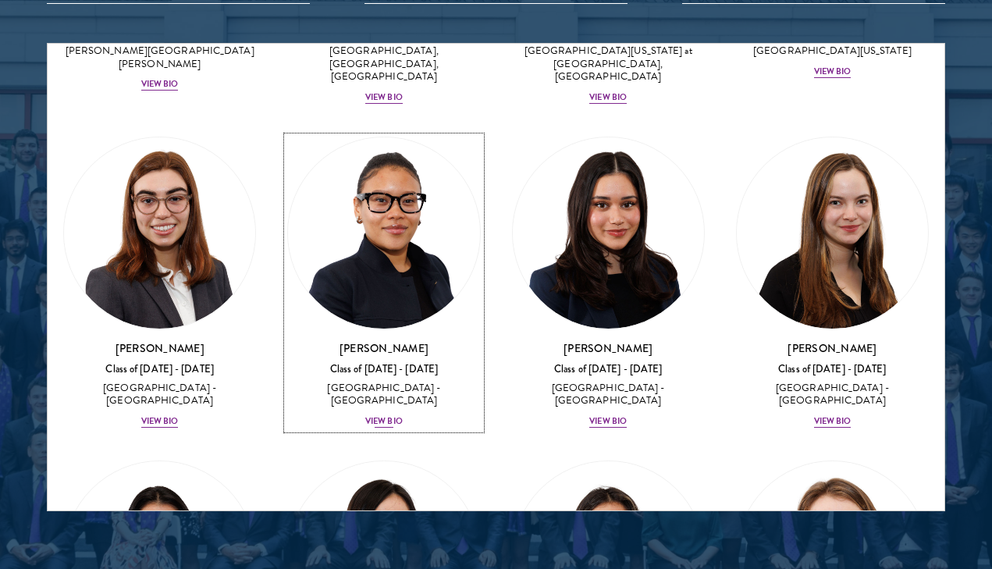
click at [391, 415] on div "View Bio" at bounding box center [383, 421] width 37 height 12
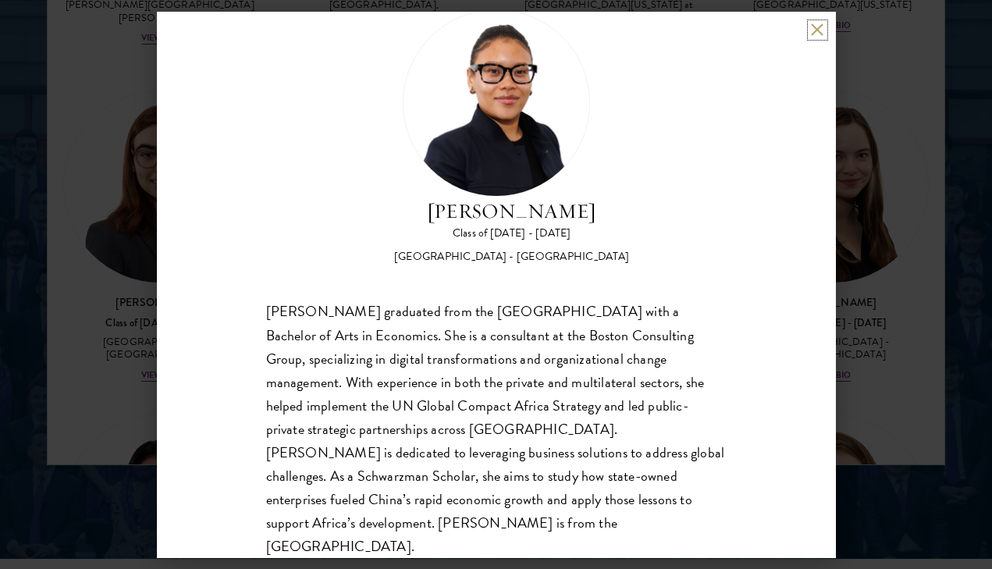
scroll to position [2040, 0]
click at [809, 34] on div "Maxime Kpangbai Class of 2025 - 2026 United States of America - University of C…" at bounding box center [496, 285] width 679 height 546
click at [815, 35] on button at bounding box center [817, 29] width 13 height 13
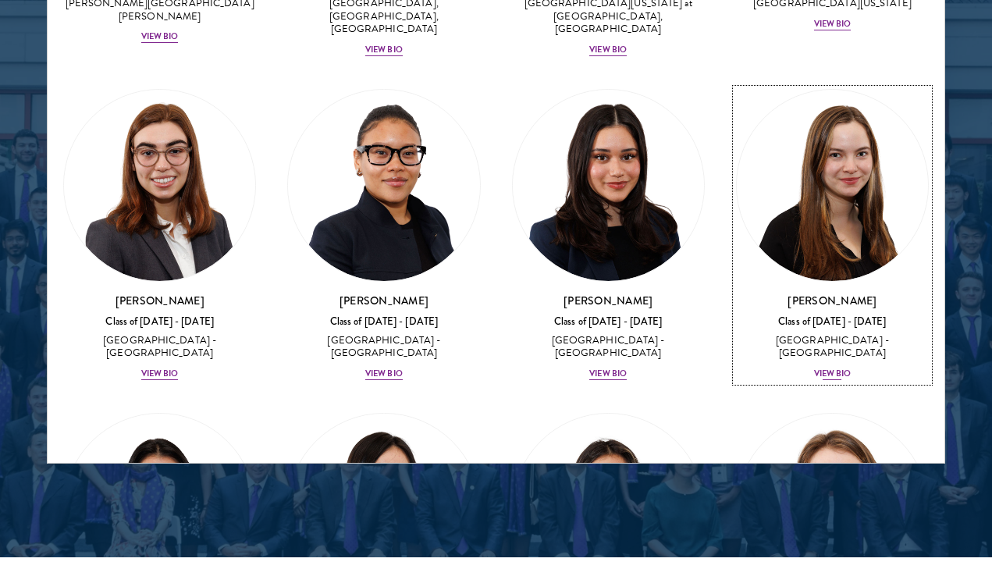
click at [833, 368] on div "View Bio" at bounding box center [832, 374] width 37 height 12
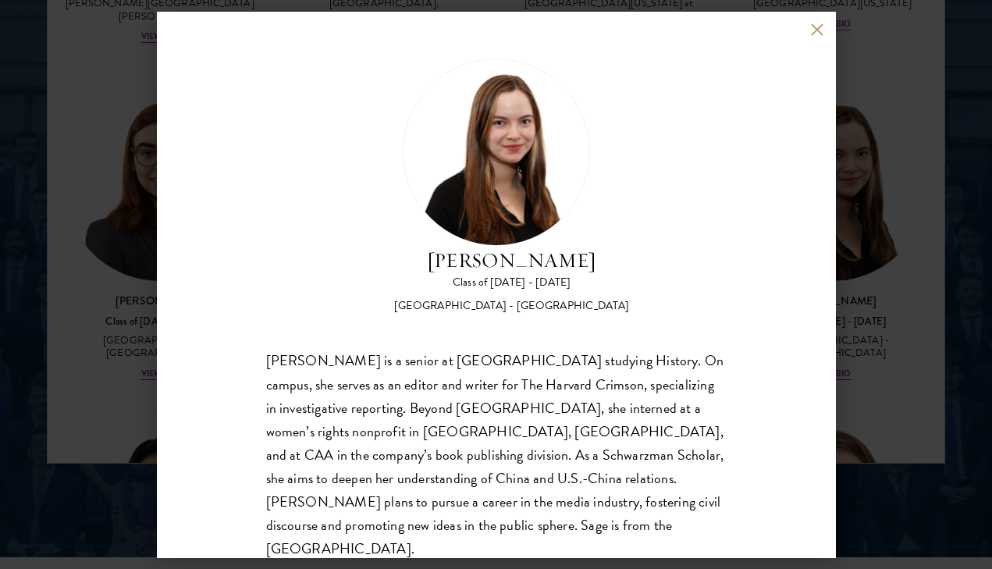
scroll to position [2, 0]
